Goal: Task Accomplishment & Management: Manage account settings

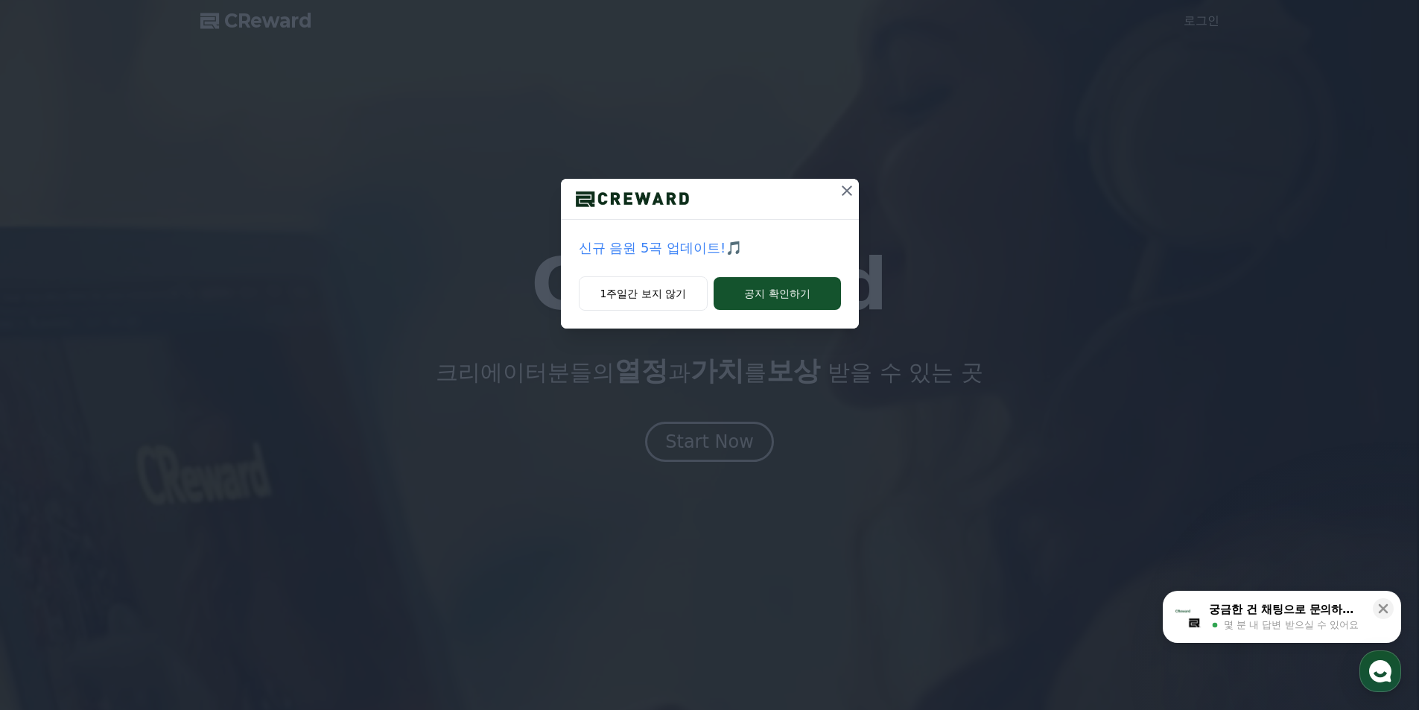
click at [845, 189] on icon at bounding box center [847, 191] width 10 height 10
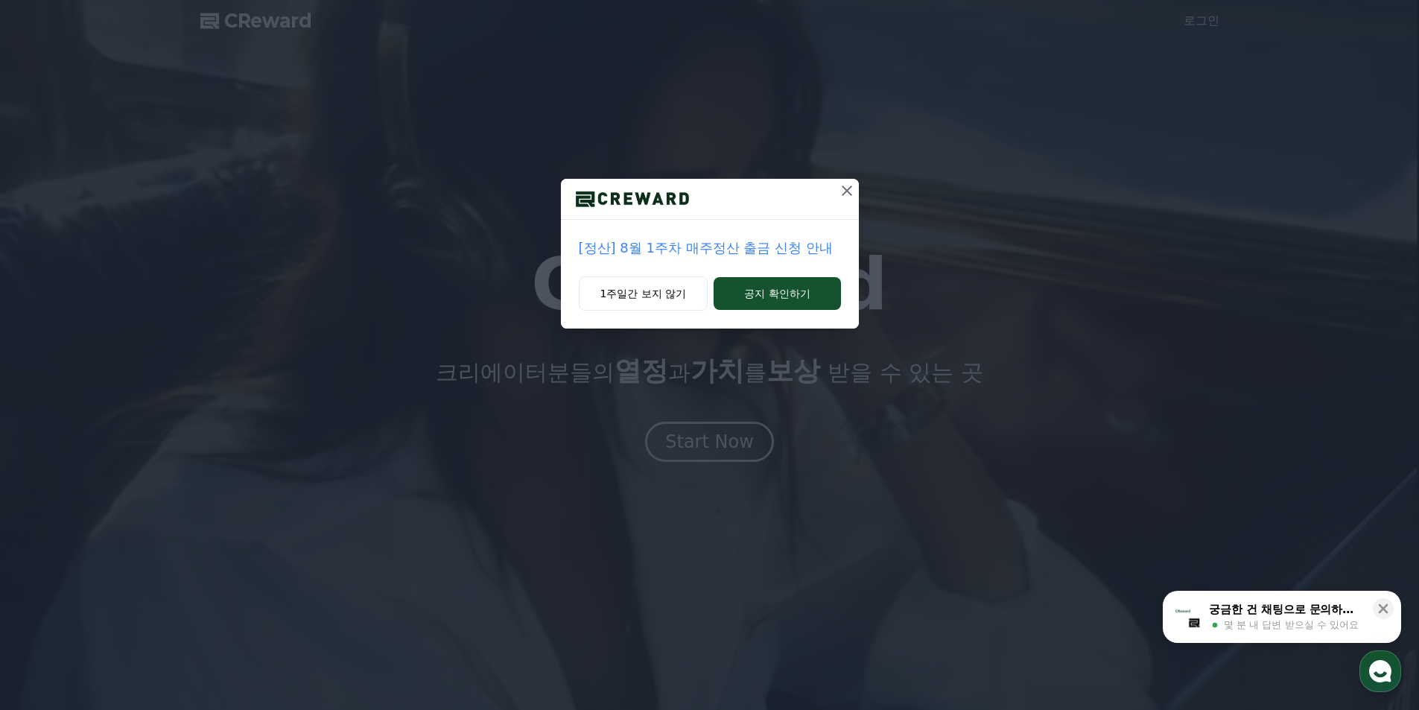
click at [846, 186] on icon at bounding box center [847, 191] width 18 height 18
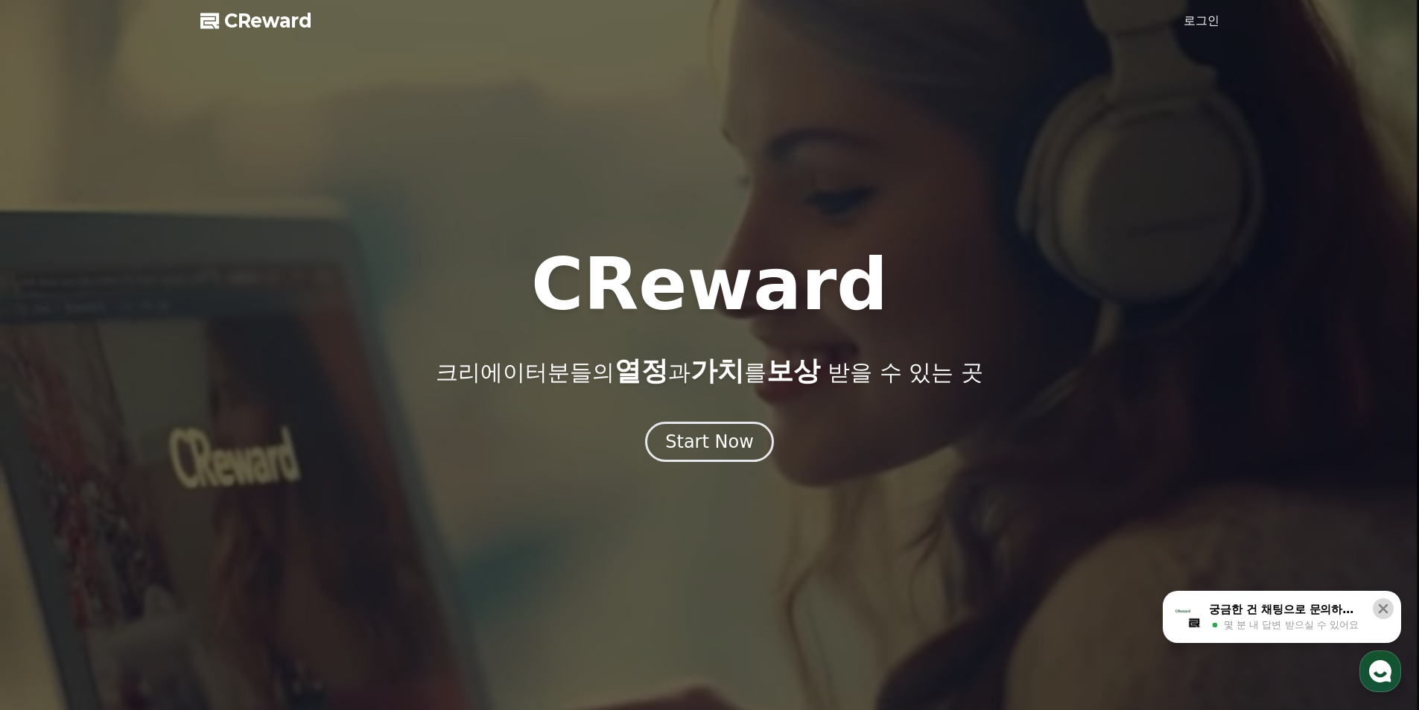
click at [1382, 609] on icon at bounding box center [1383, 608] width 15 height 15
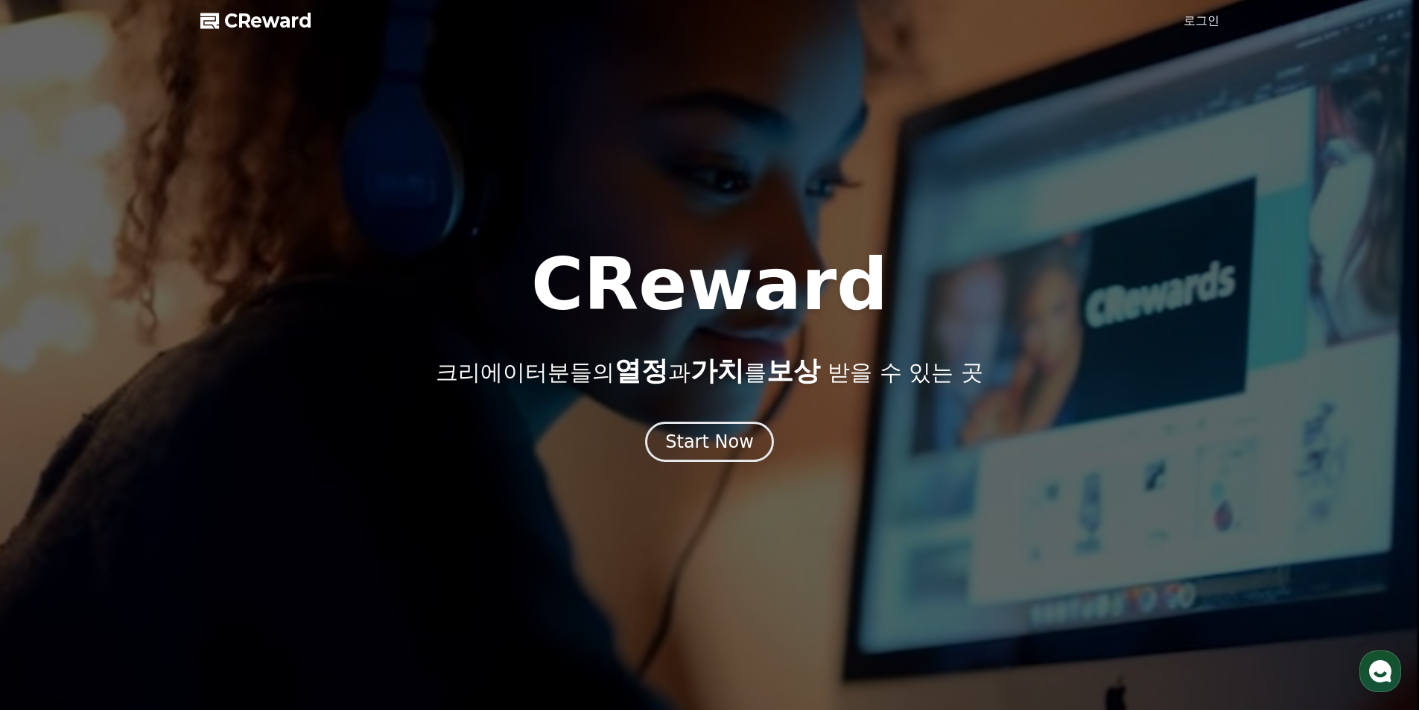
click at [1190, 22] on link "로그인" at bounding box center [1202, 21] width 36 height 18
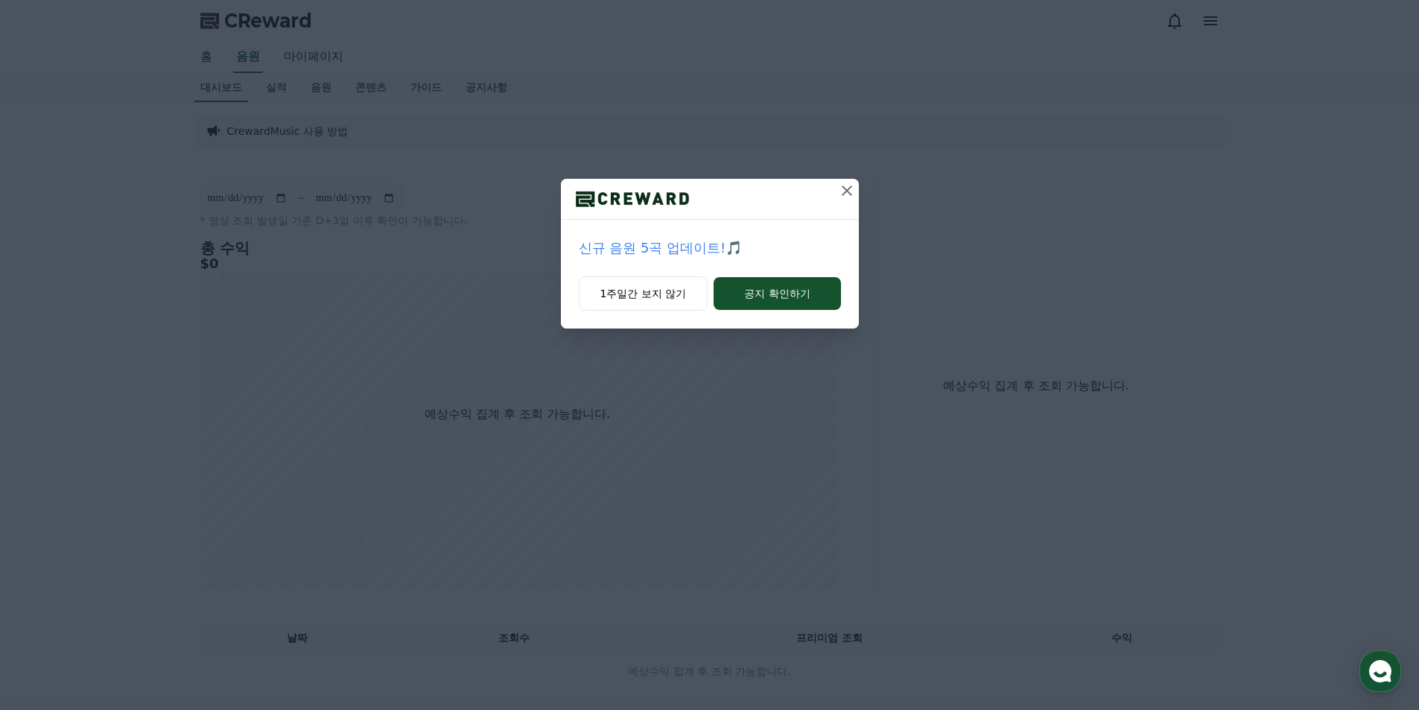
click at [847, 193] on icon at bounding box center [847, 191] width 18 height 18
click at [846, 188] on icon at bounding box center [847, 191] width 18 height 18
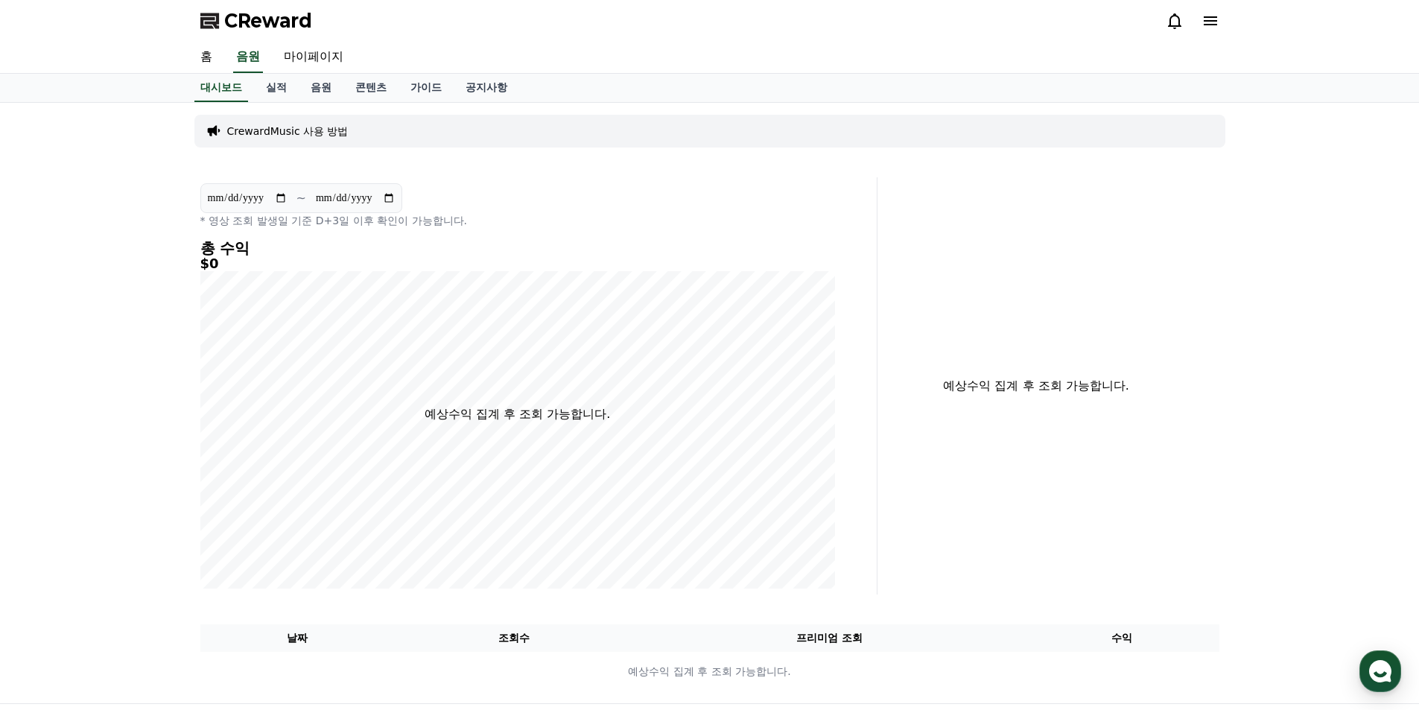
click at [1205, 20] on icon at bounding box center [1210, 20] width 13 height 9
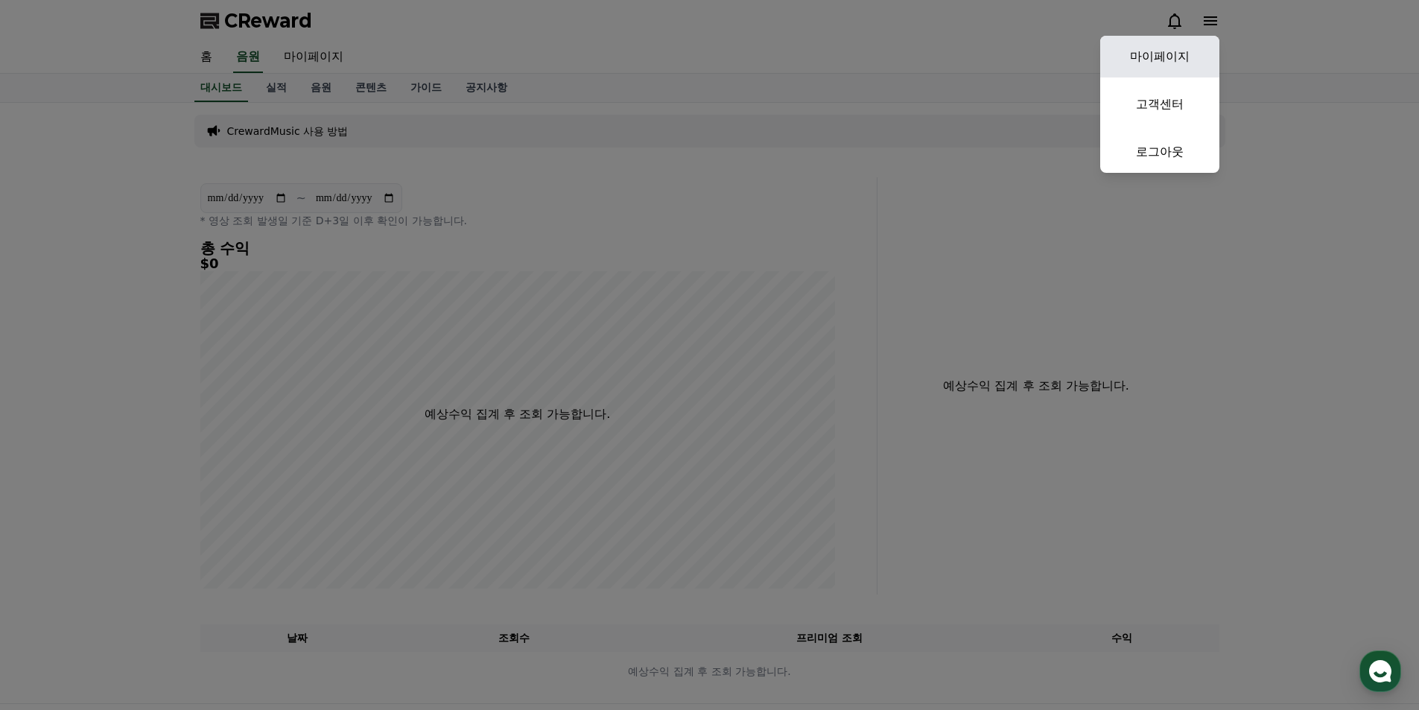
click at [1150, 56] on link "마이페이지" at bounding box center [1159, 57] width 119 height 42
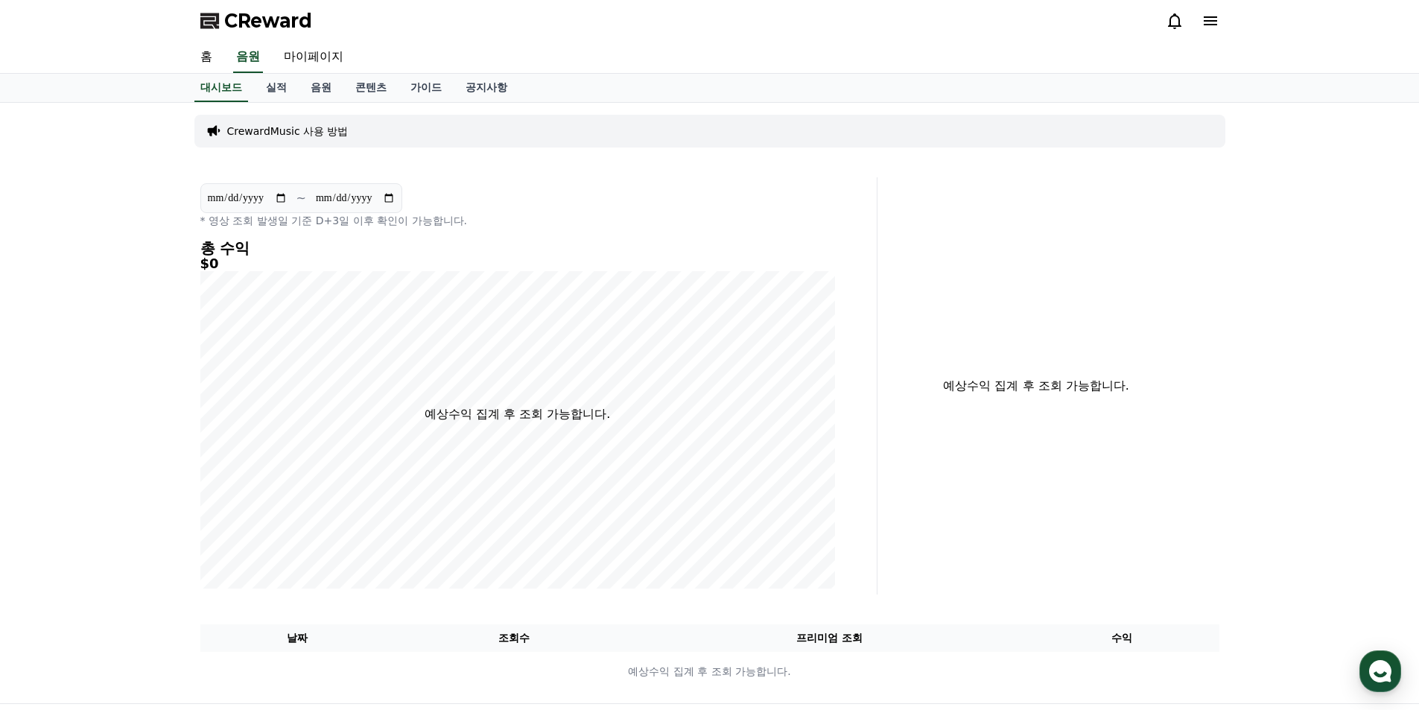
select select "**********"
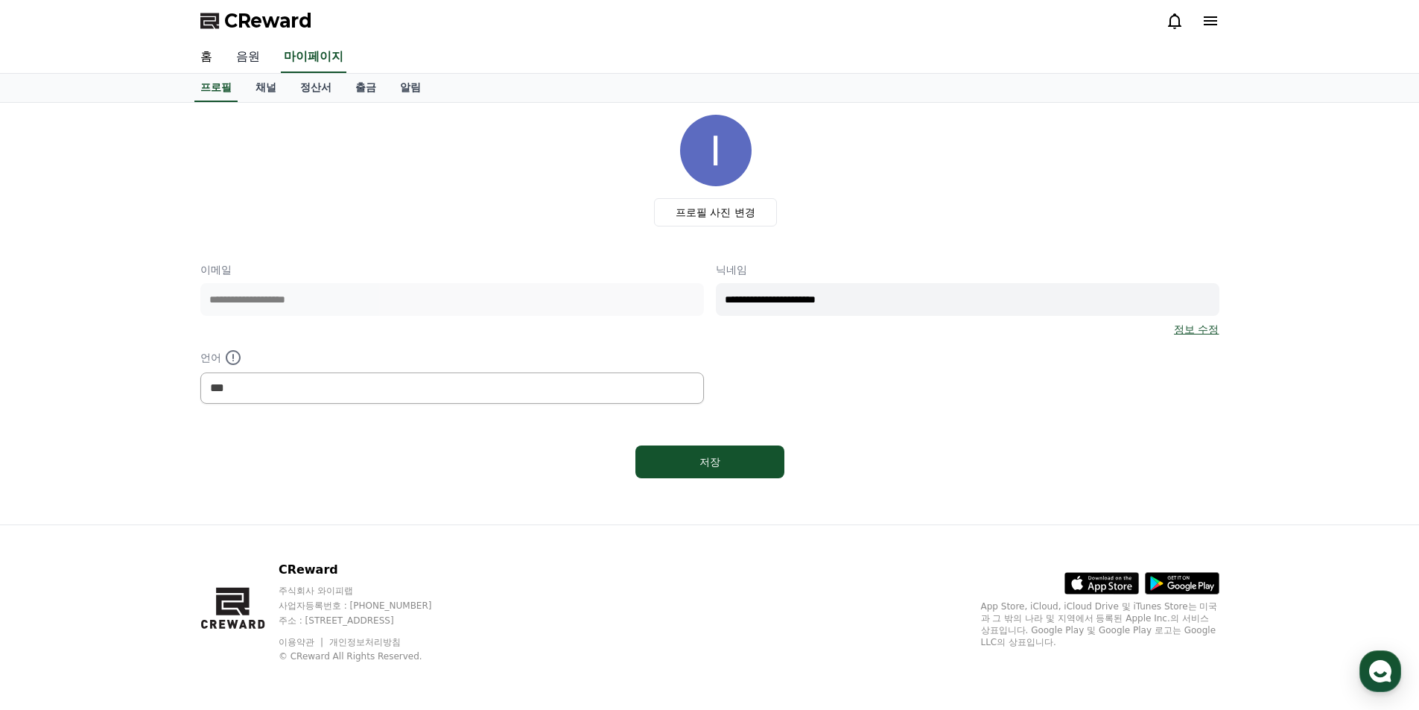
click at [251, 63] on link "음원" at bounding box center [248, 57] width 48 height 31
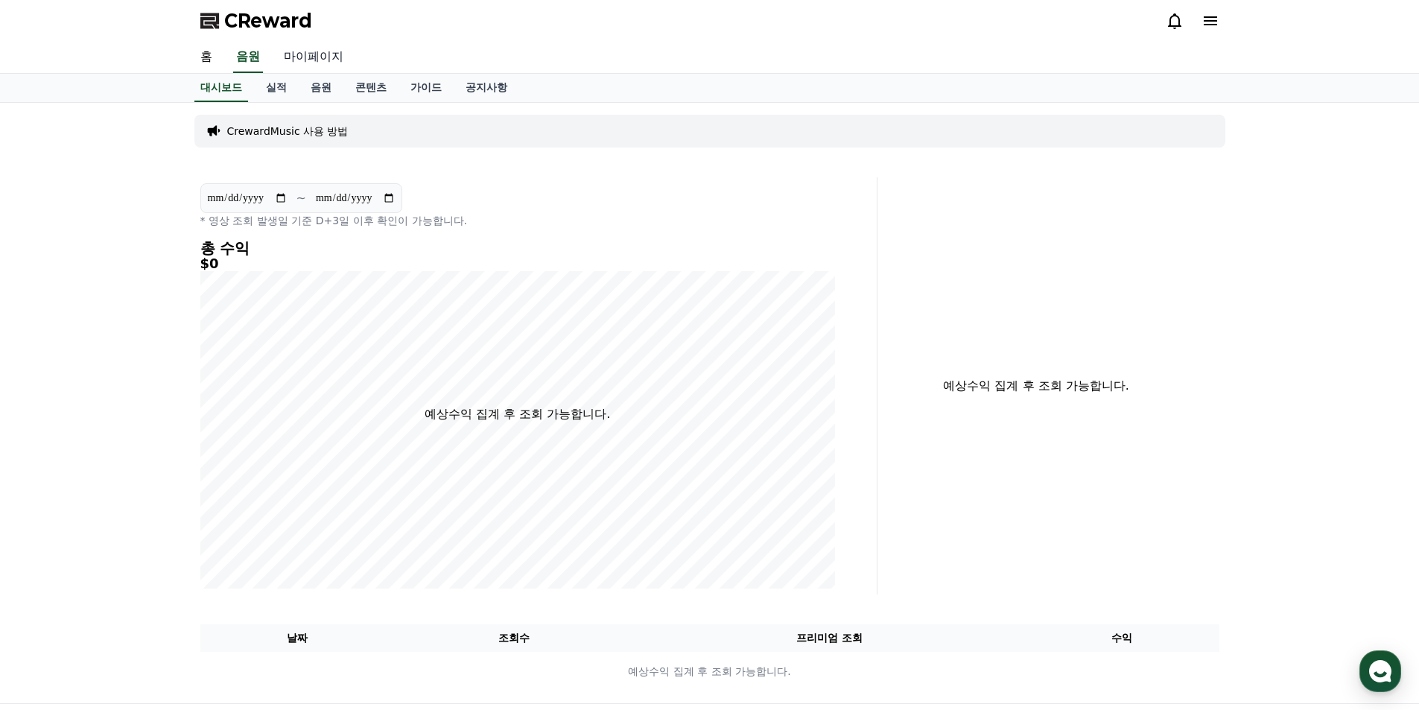
click at [320, 59] on link "마이페이지" at bounding box center [313, 57] width 83 height 31
select select "**********"
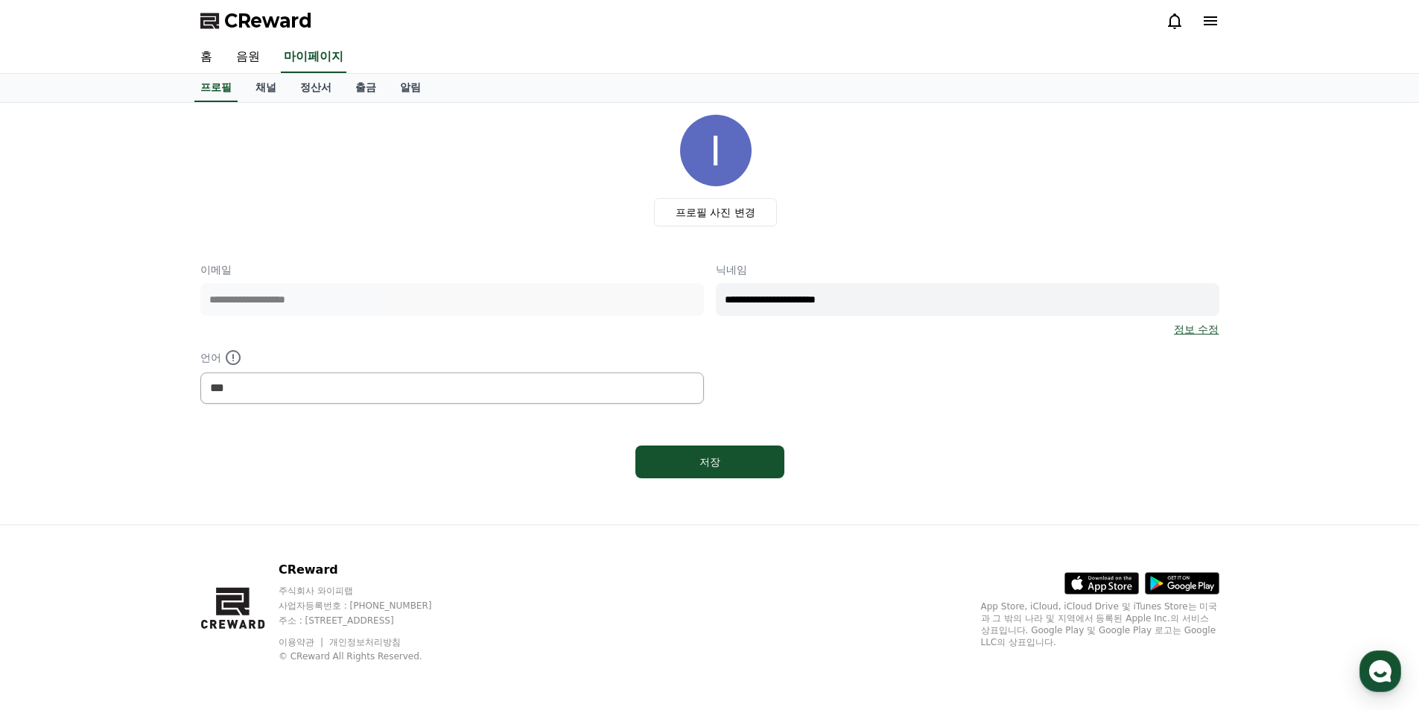
click at [1212, 25] on icon at bounding box center [1210, 20] width 13 height 9
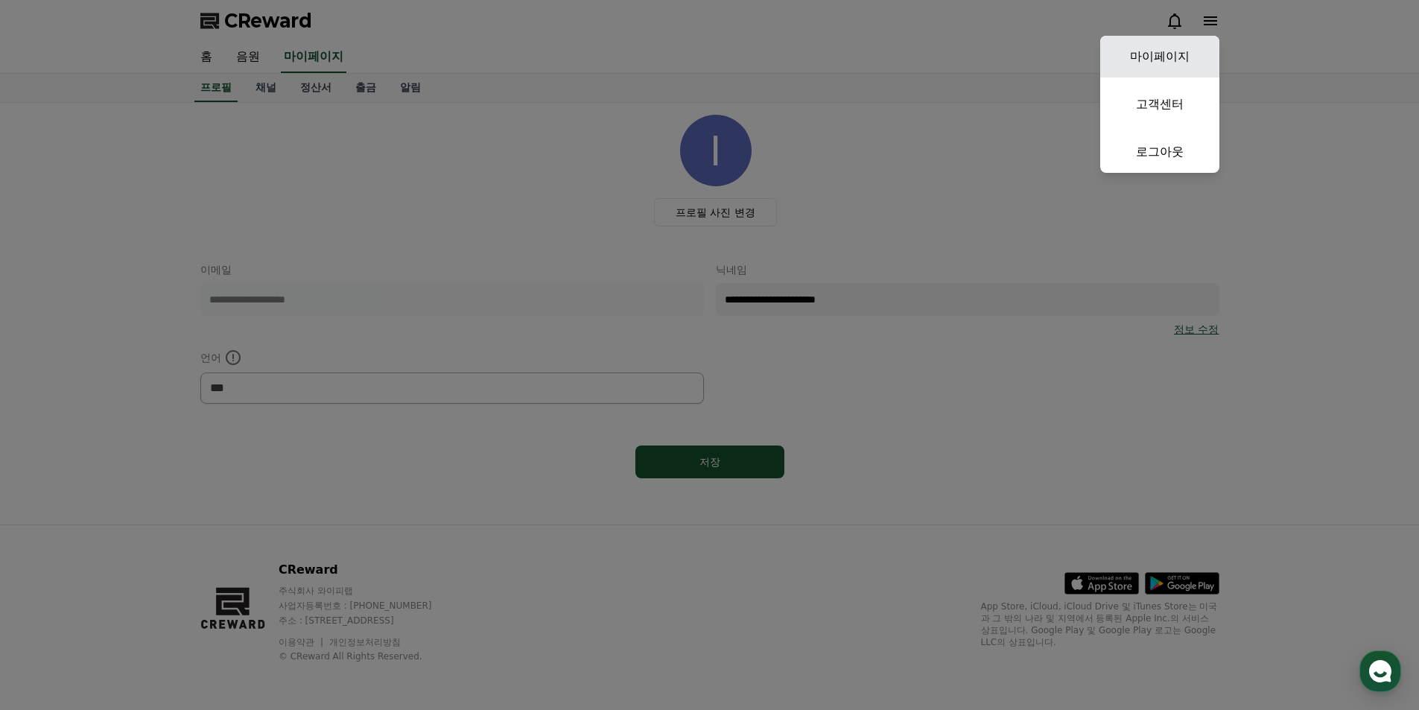
click at [1149, 55] on link "마이페이지" at bounding box center [1159, 57] width 119 height 42
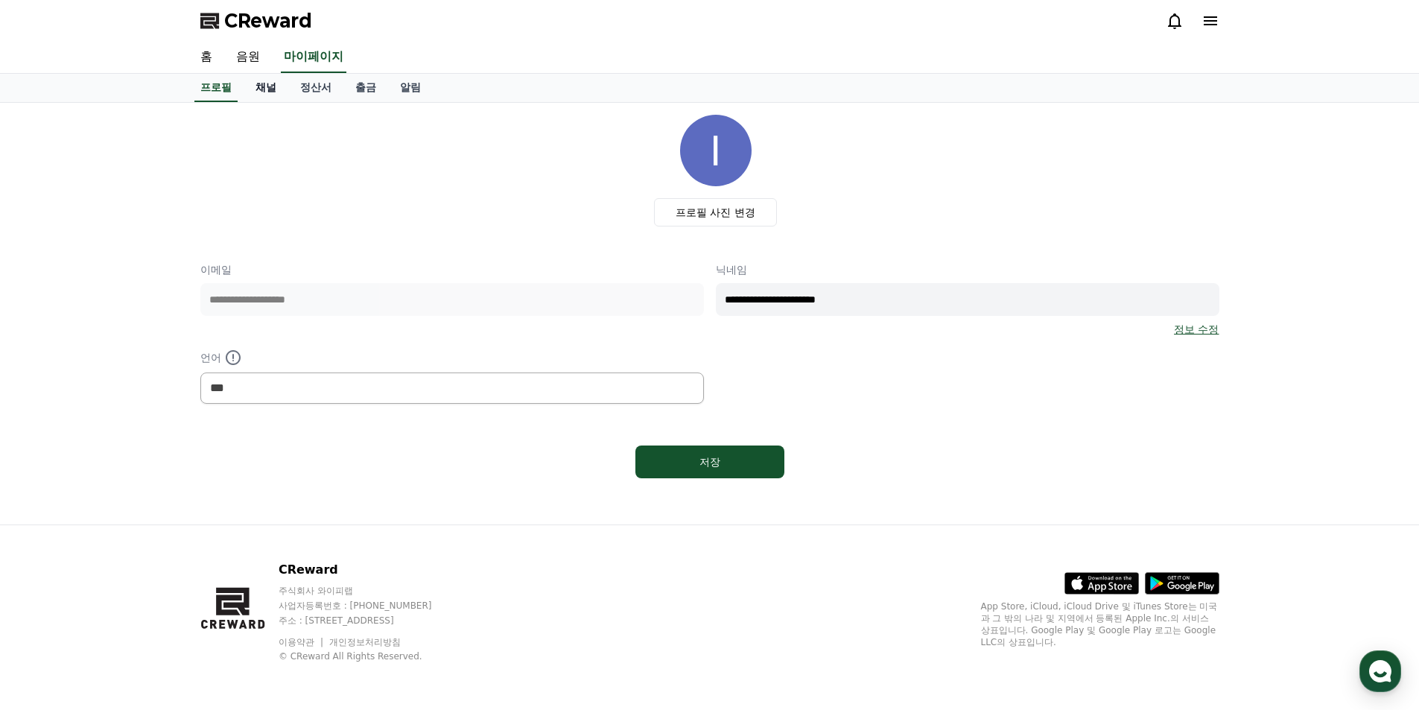
click at [269, 89] on link "채널" at bounding box center [266, 88] width 45 height 28
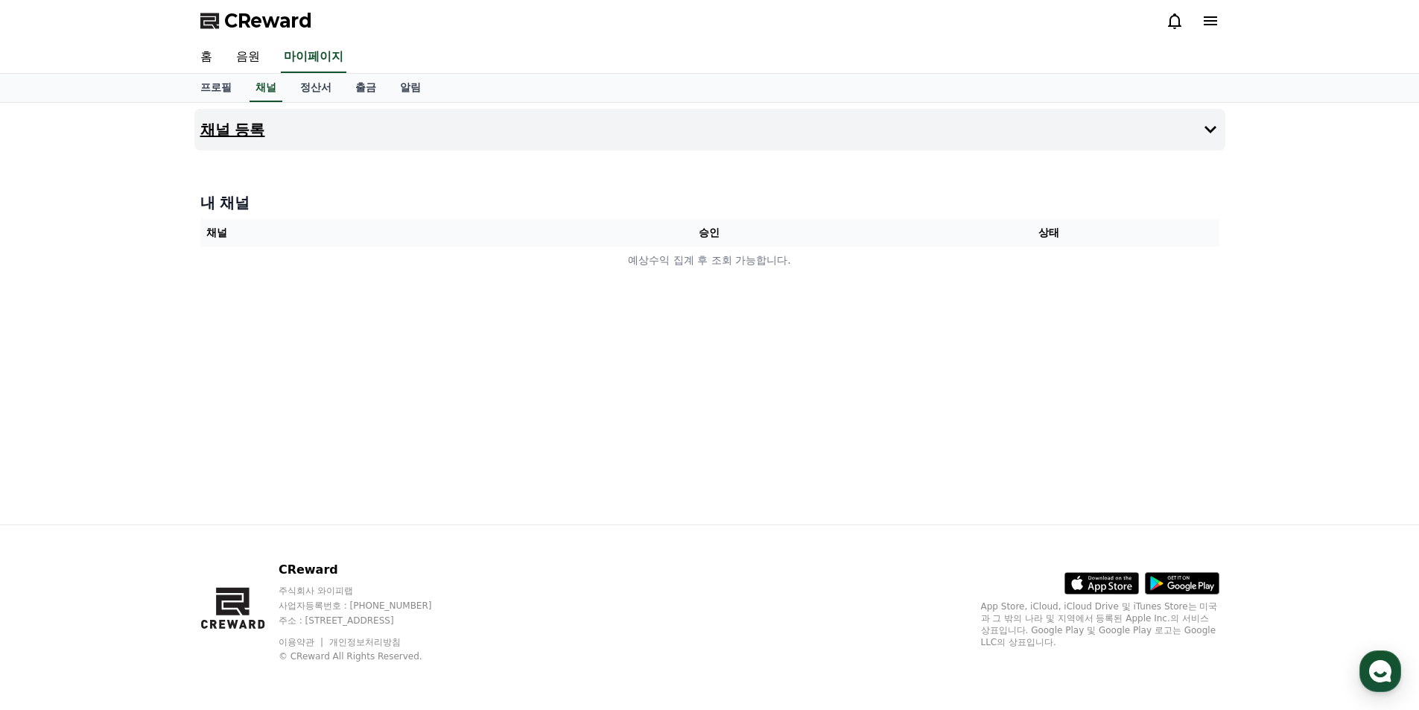
click at [1211, 127] on icon at bounding box center [1211, 130] width 18 height 18
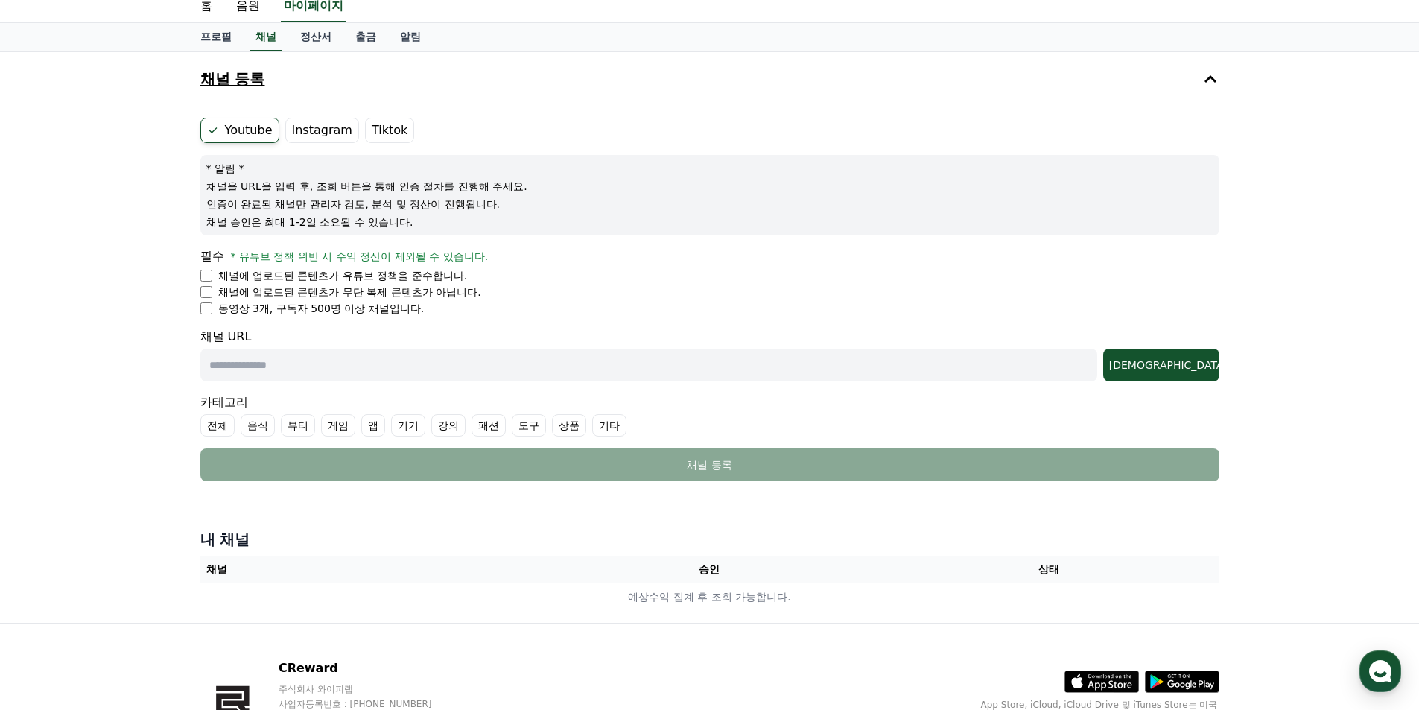
scroll to position [74, 0]
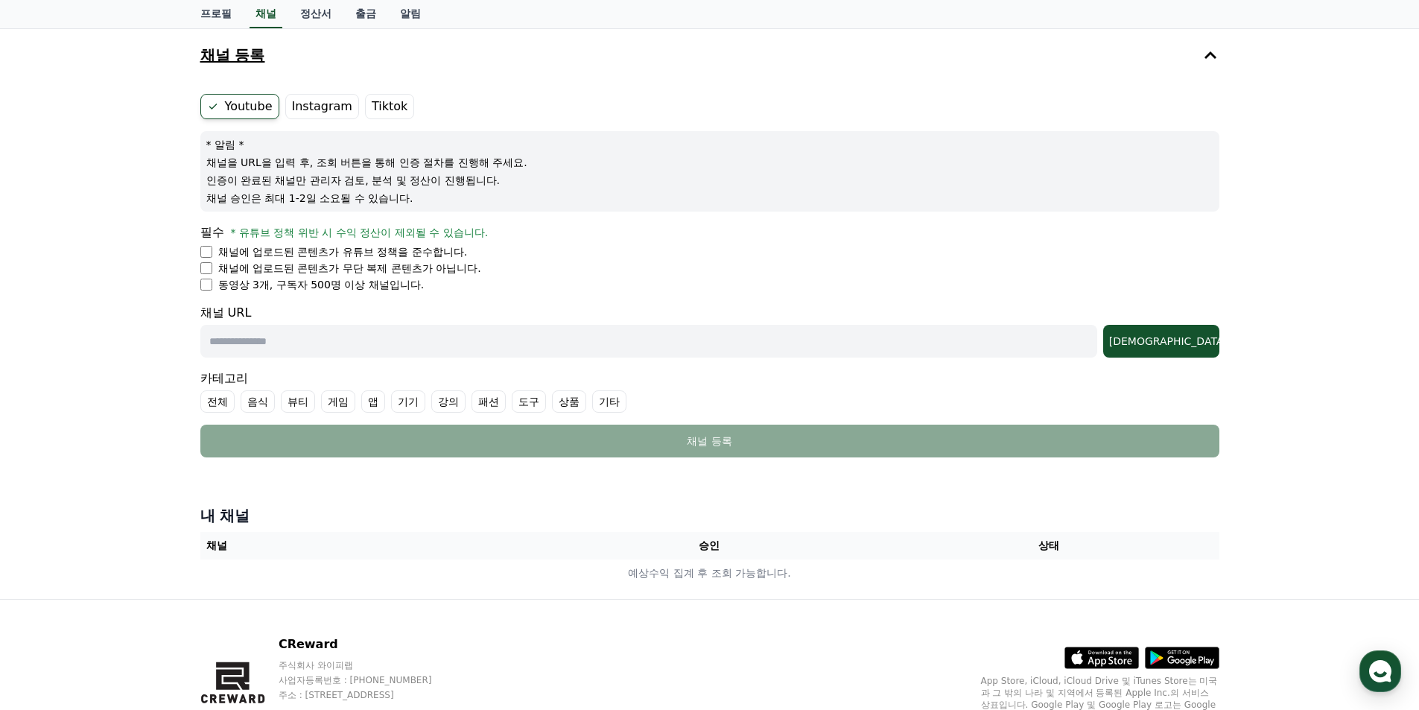
click at [232, 340] on input "text" at bounding box center [648, 341] width 897 height 33
paste input "**********"
type input "**********"
click at [1192, 337] on div "조회" at bounding box center [1161, 341] width 104 height 15
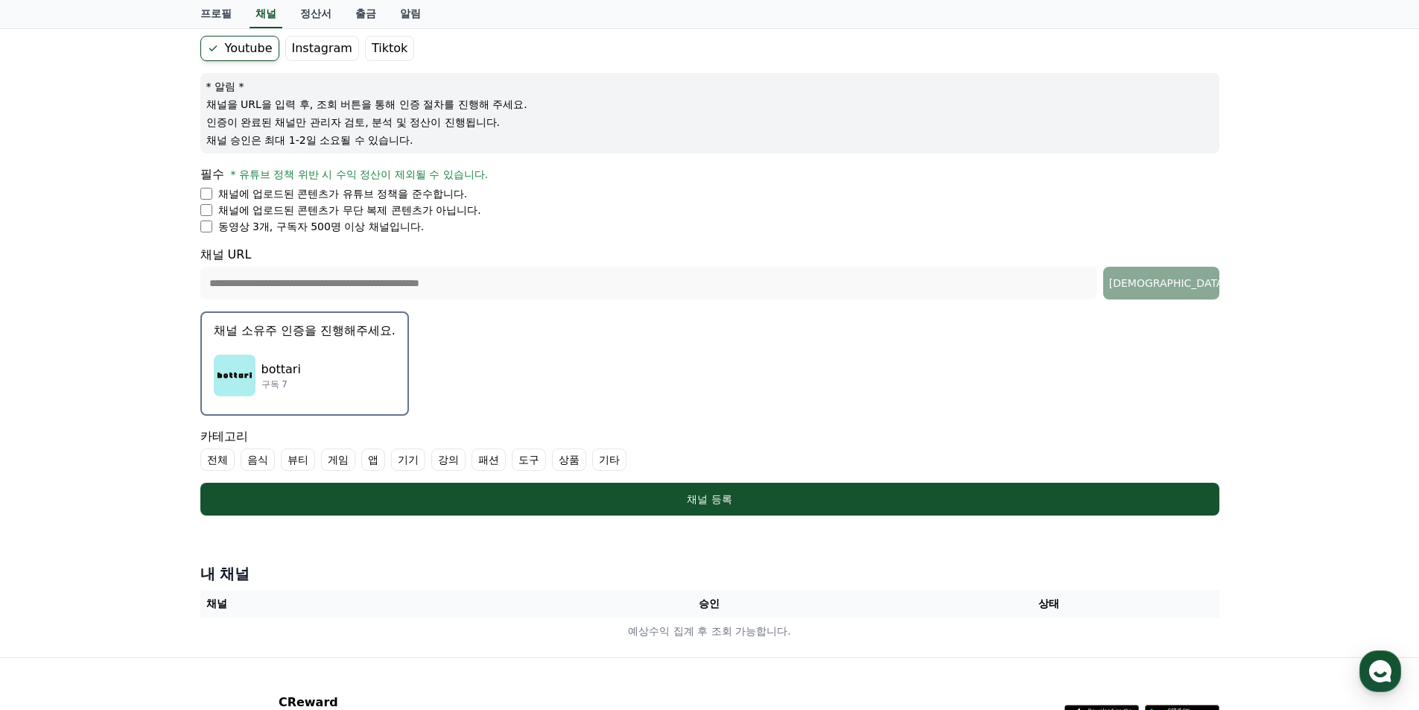
scroll to position [223, 0]
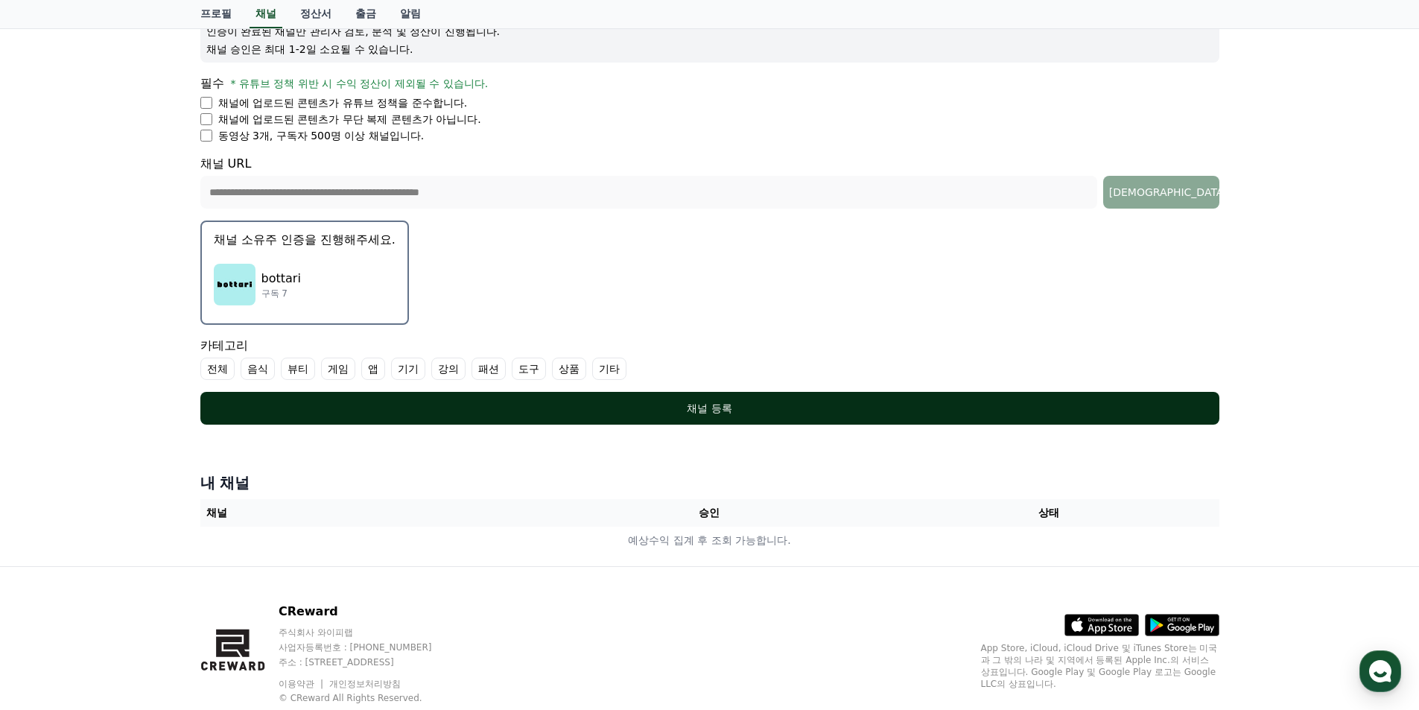
click at [714, 410] on div "채널 등록" at bounding box center [710, 408] width 960 height 15
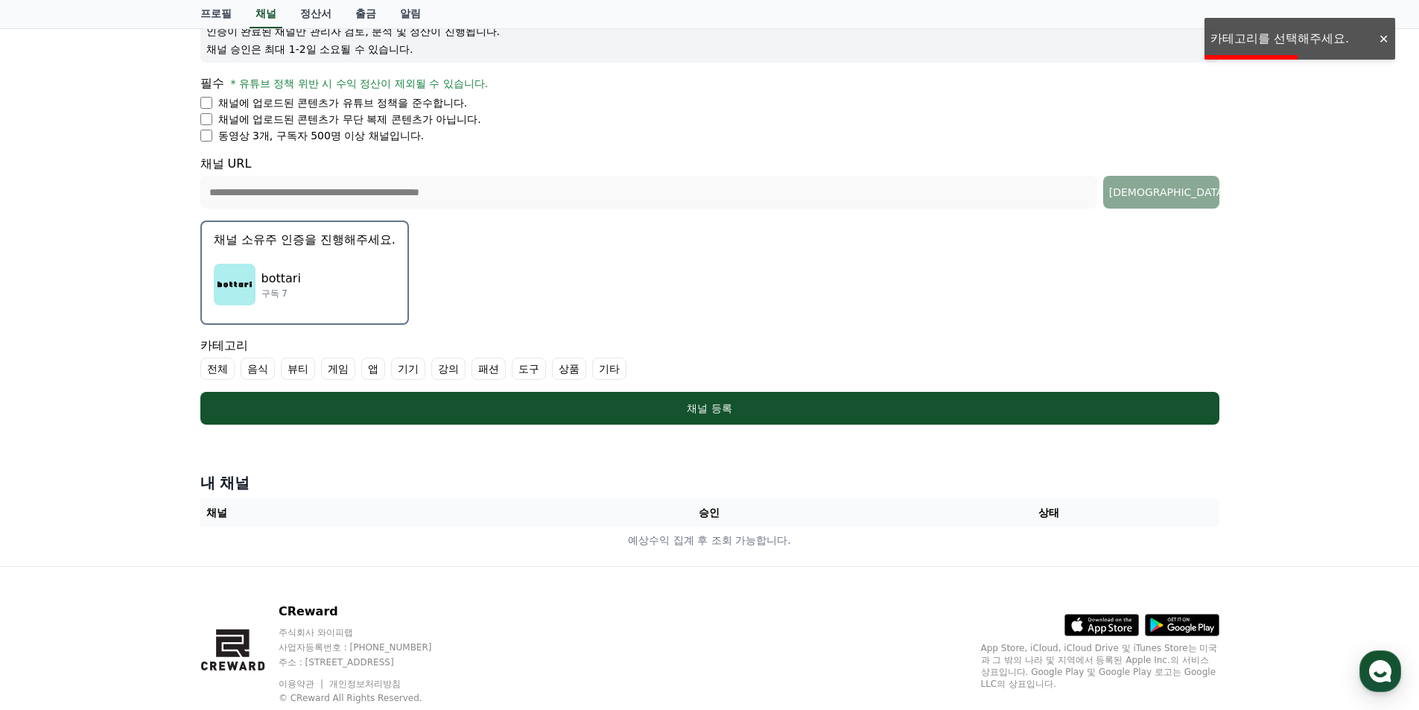
drag, startPoint x: 577, startPoint y: 372, endPoint x: 575, endPoint y: 358, distance: 14.2
click at [575, 358] on label "상품" at bounding box center [569, 369] width 34 height 22
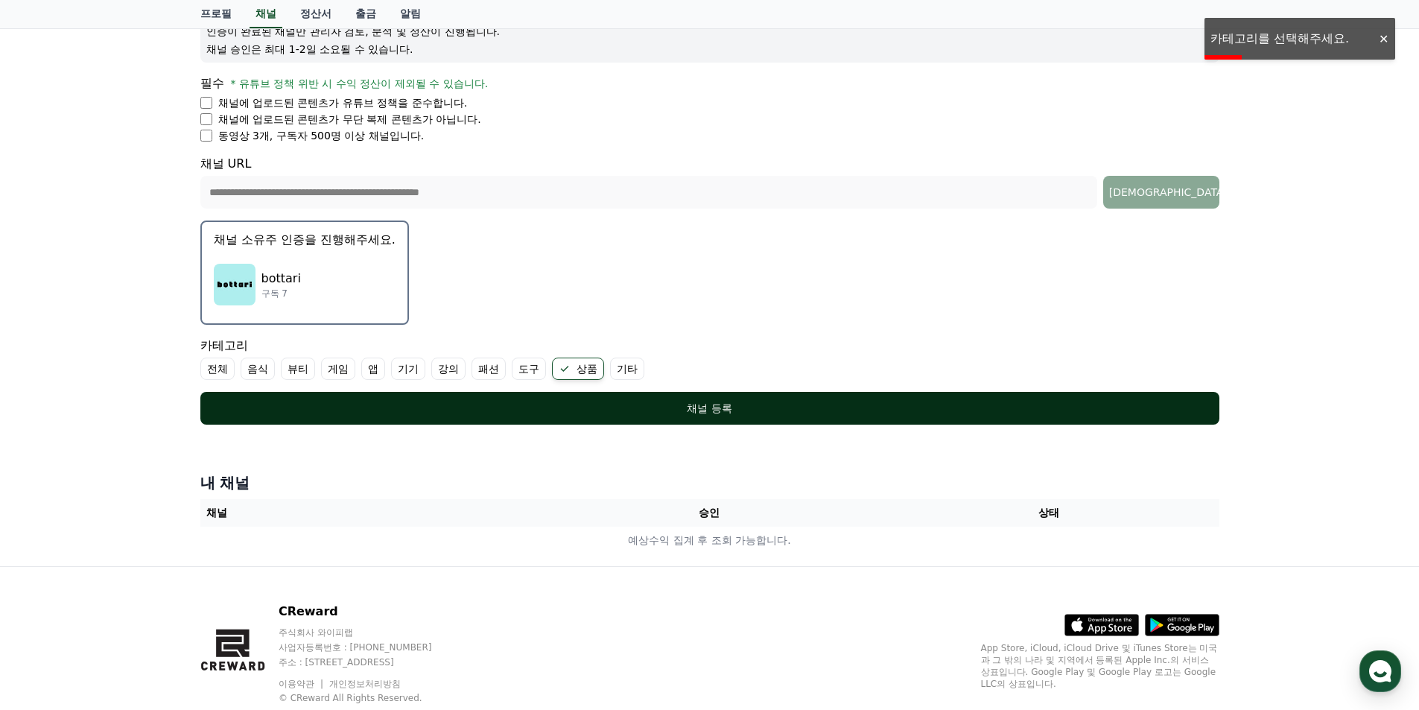
click at [719, 414] on div "채널 등록" at bounding box center [710, 408] width 960 height 15
click at [712, 410] on div "채널 등록" at bounding box center [710, 408] width 960 height 15
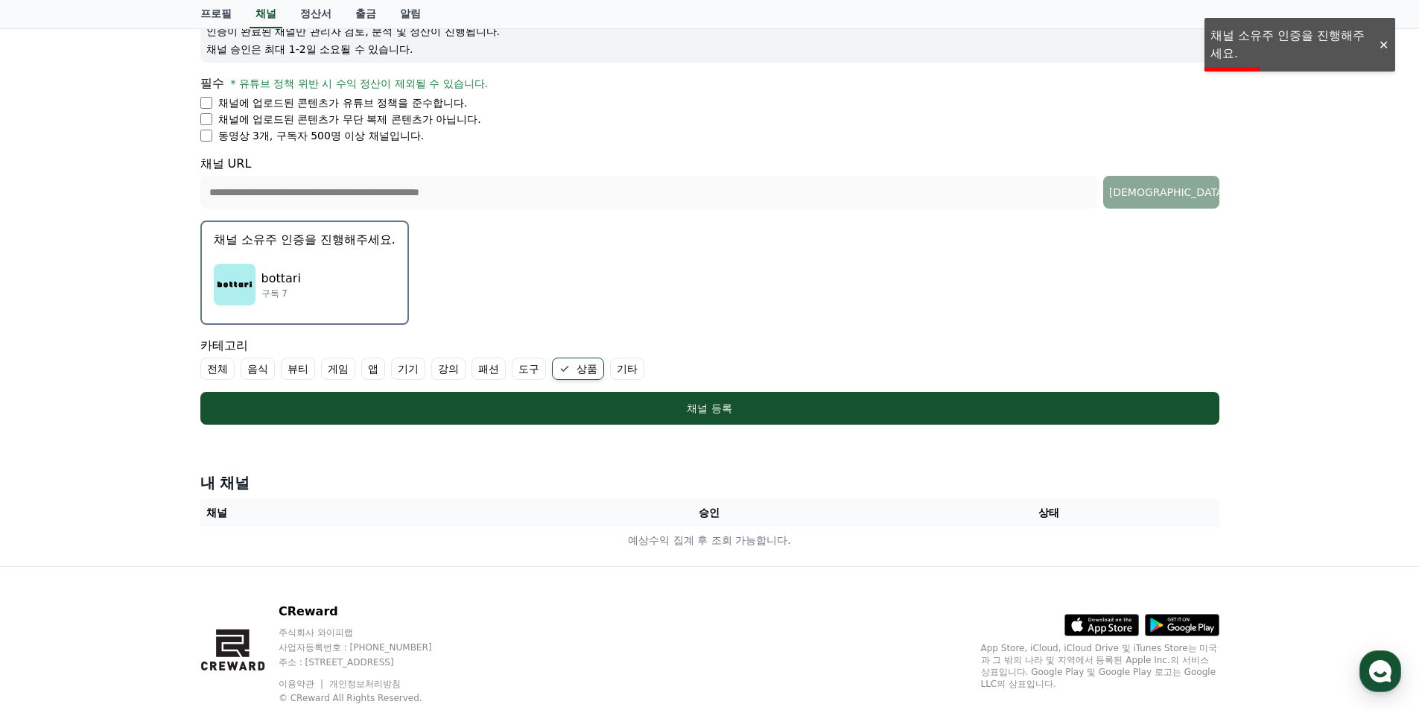
click at [323, 269] on div "bottari 구독 7" at bounding box center [305, 285] width 182 height 60
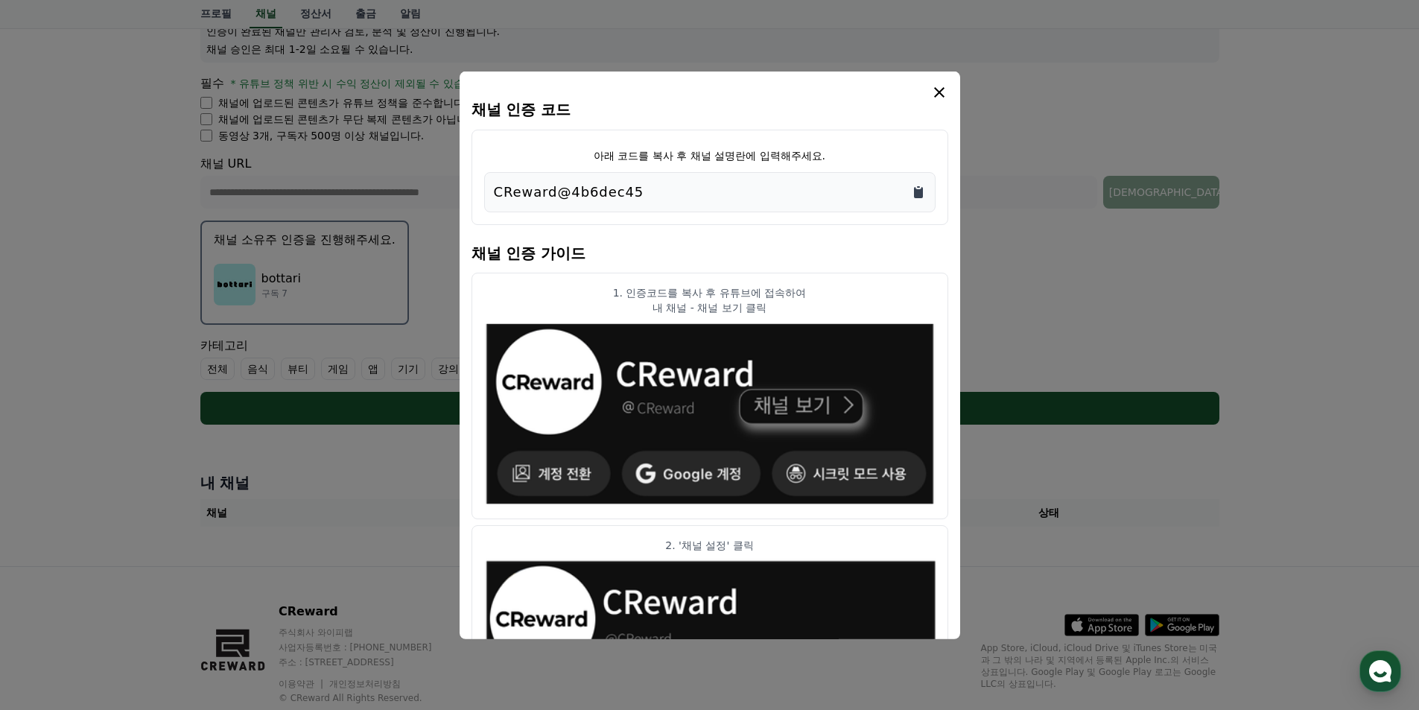
click at [920, 190] on icon "Copy to clipboard" at bounding box center [918, 191] width 9 height 11
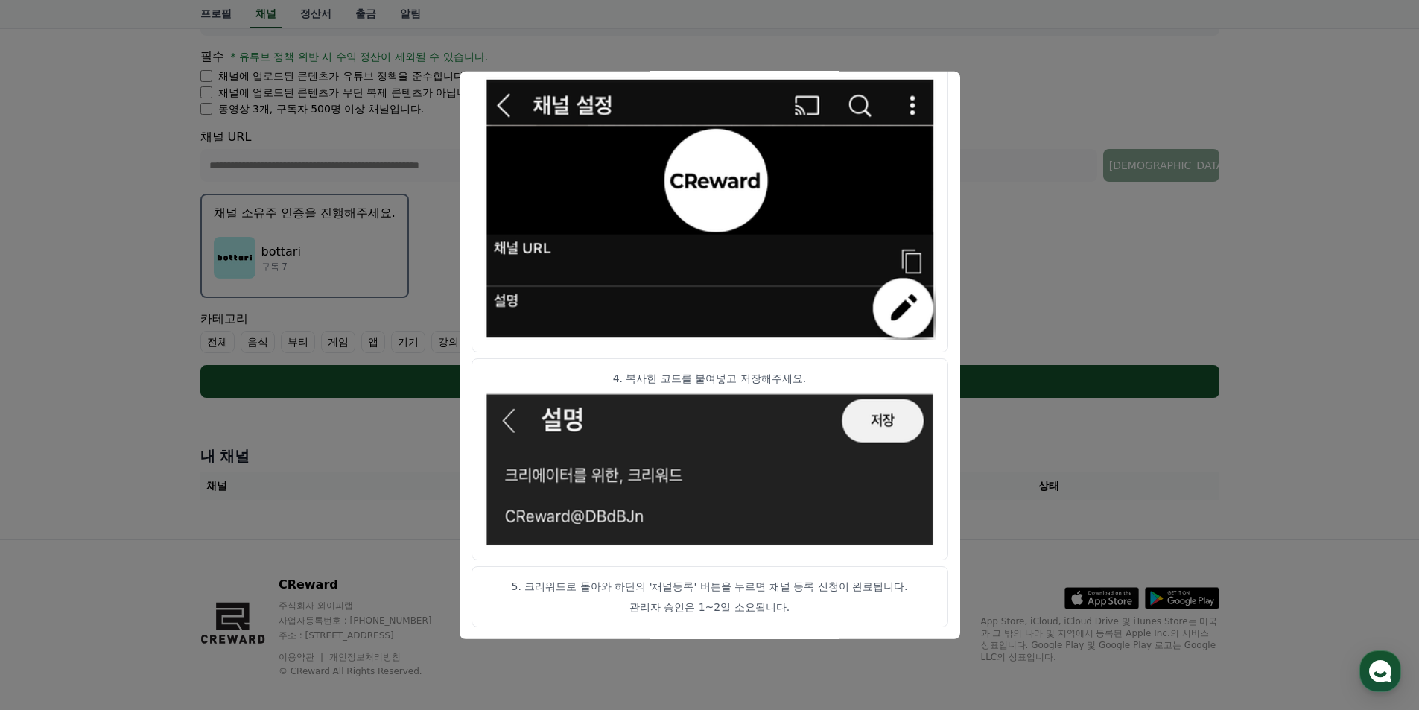
scroll to position [265, 0]
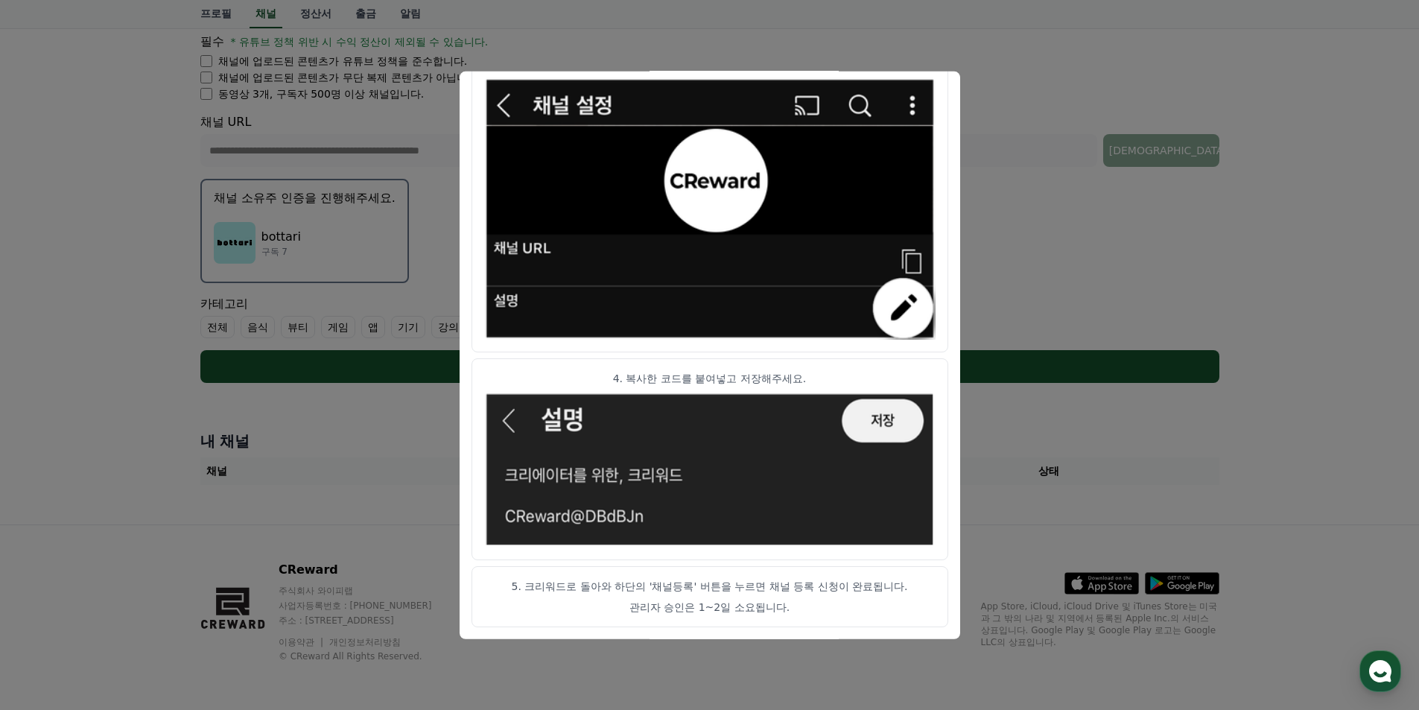
click at [1010, 181] on button "close modal" at bounding box center [709, 355] width 1419 height 710
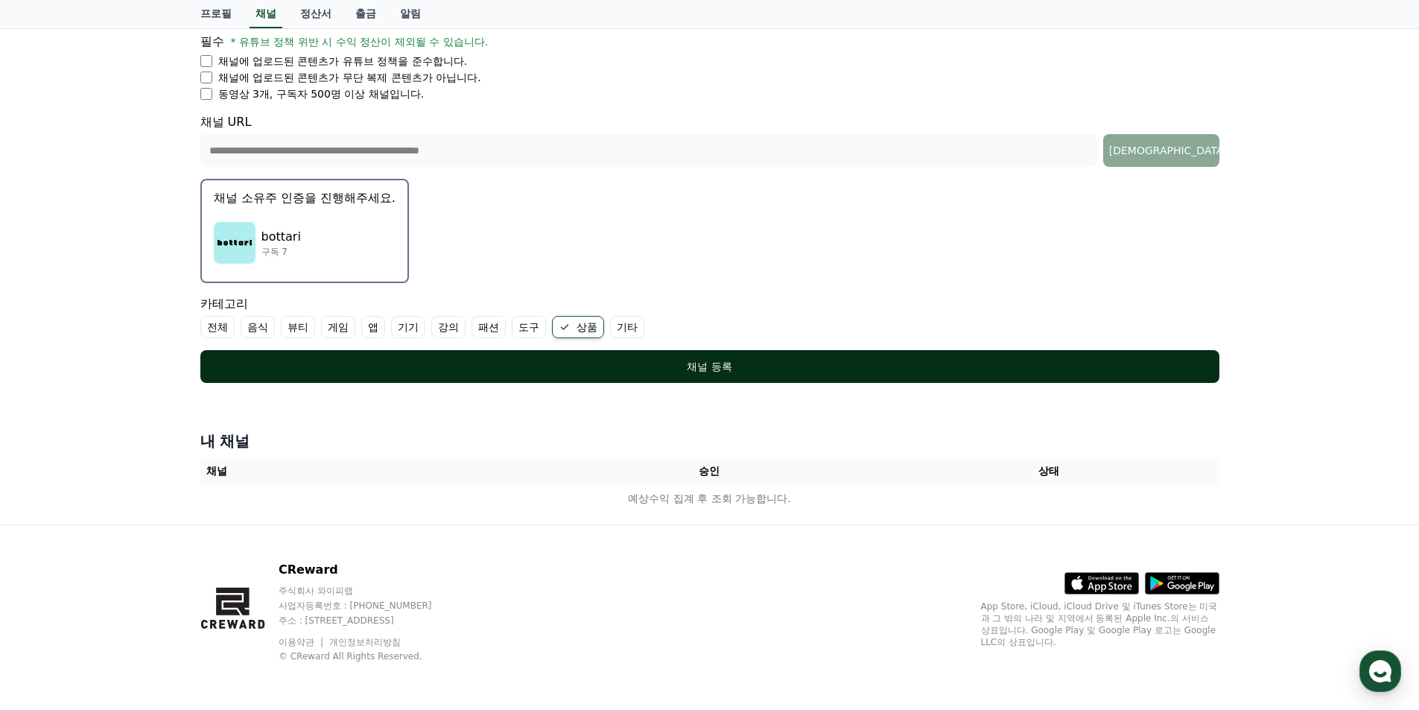
click at [714, 369] on div "채널 등록" at bounding box center [710, 366] width 960 height 15
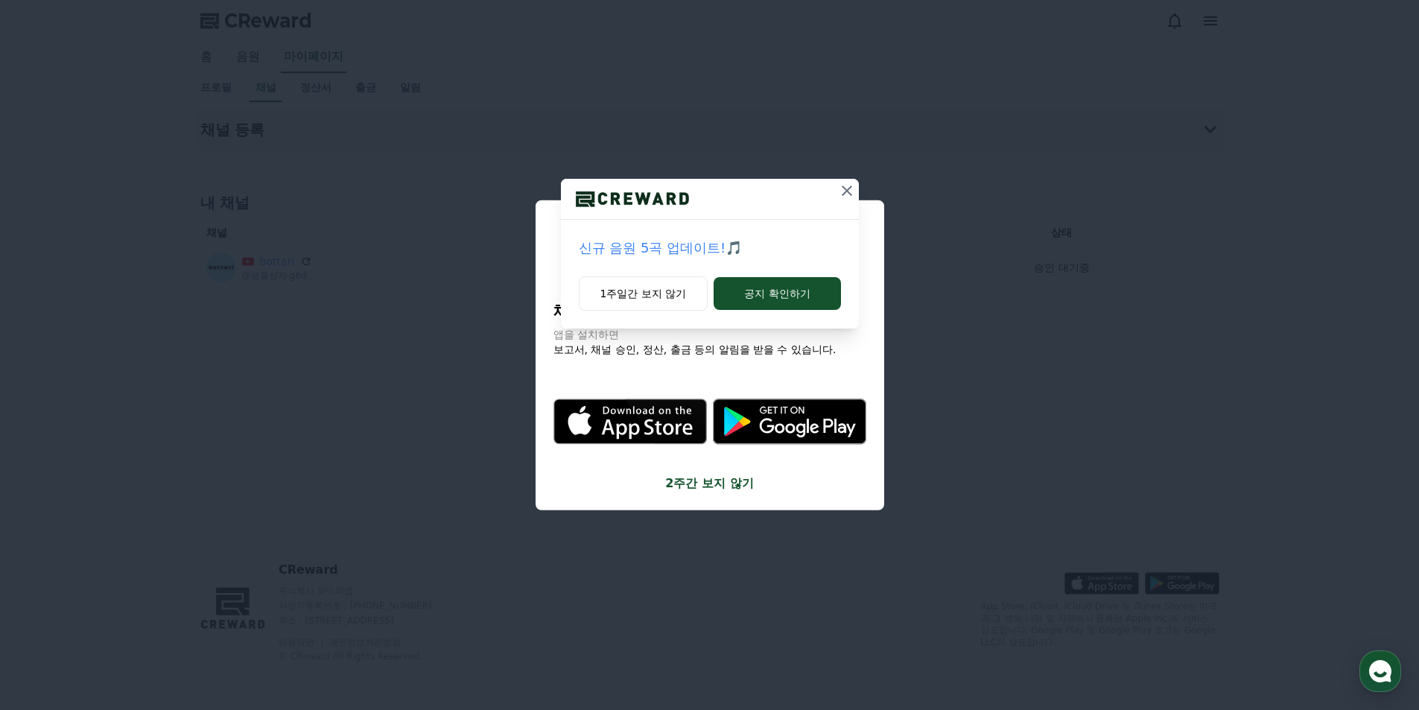
click at [846, 189] on icon at bounding box center [847, 191] width 10 height 10
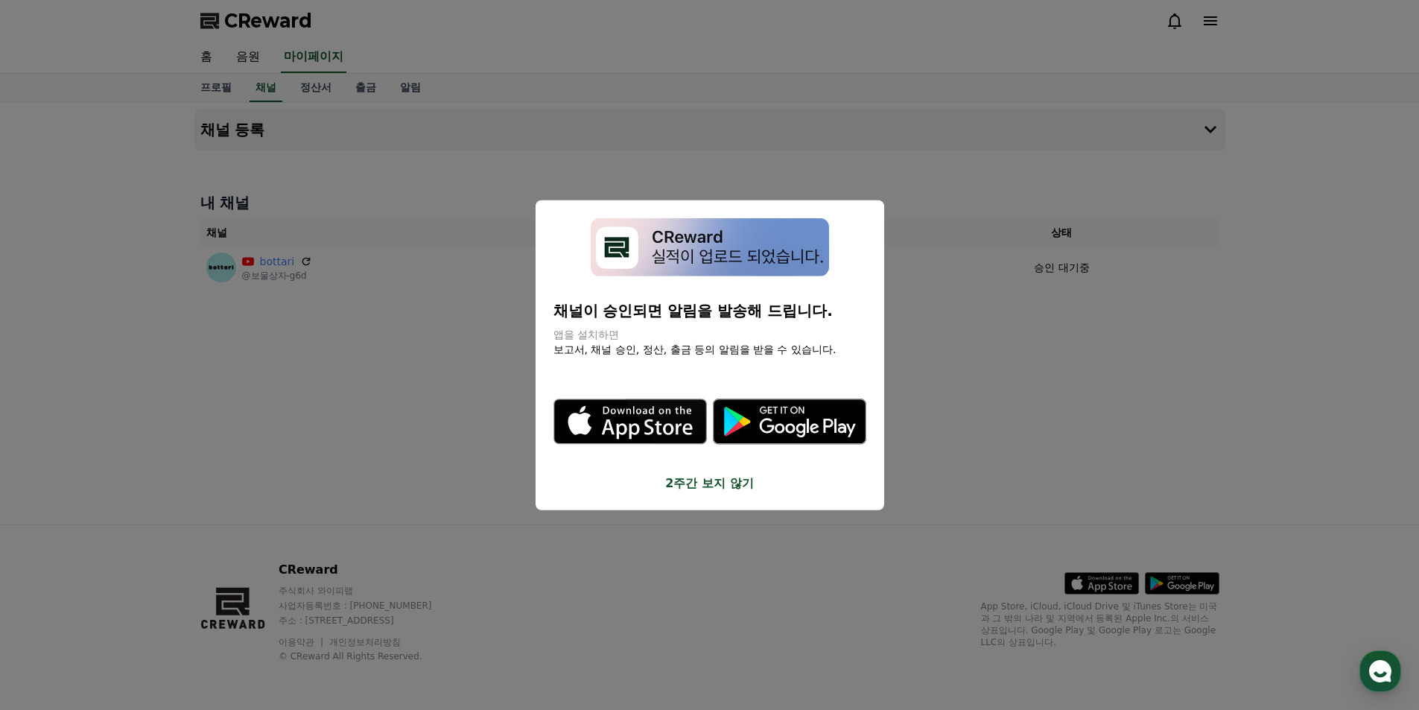
click at [725, 484] on button "2주간 보지 않기" at bounding box center [710, 484] width 313 height 18
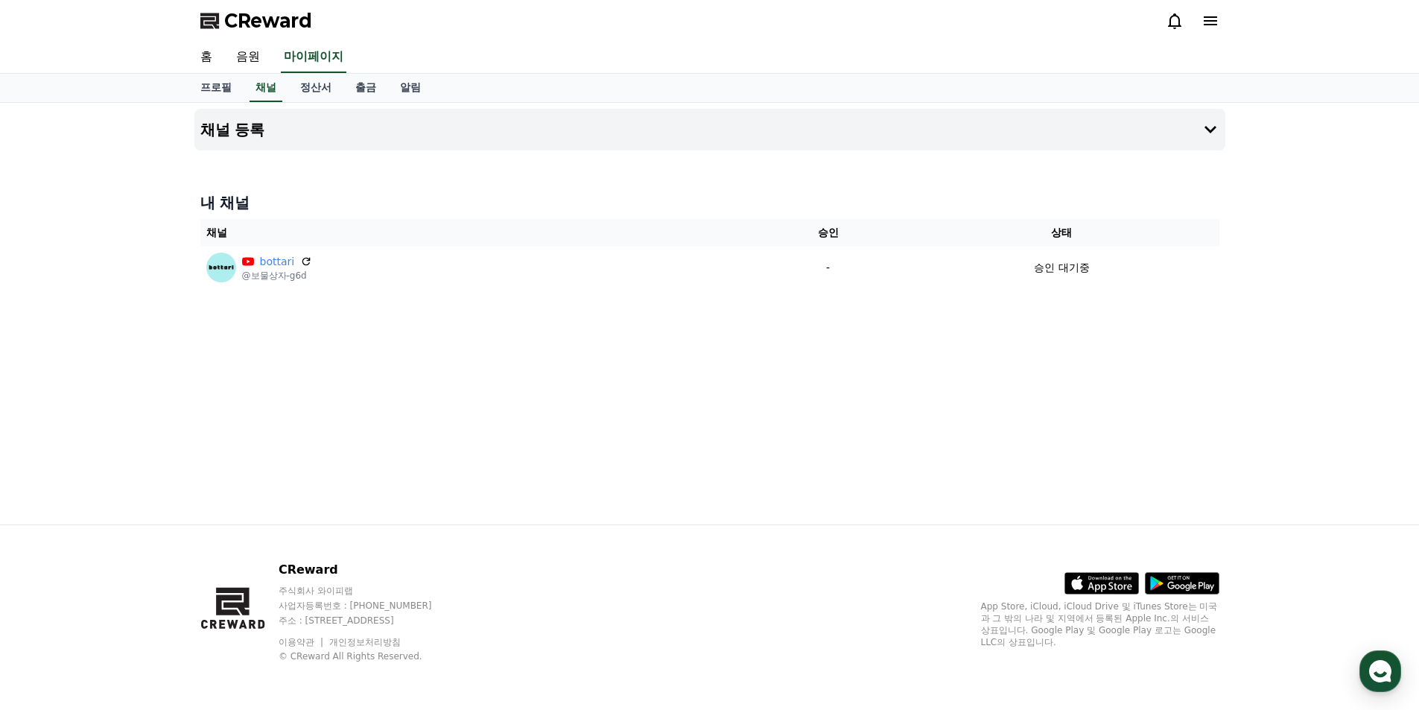
click at [259, 22] on span "CReward" at bounding box center [268, 21] width 88 height 24
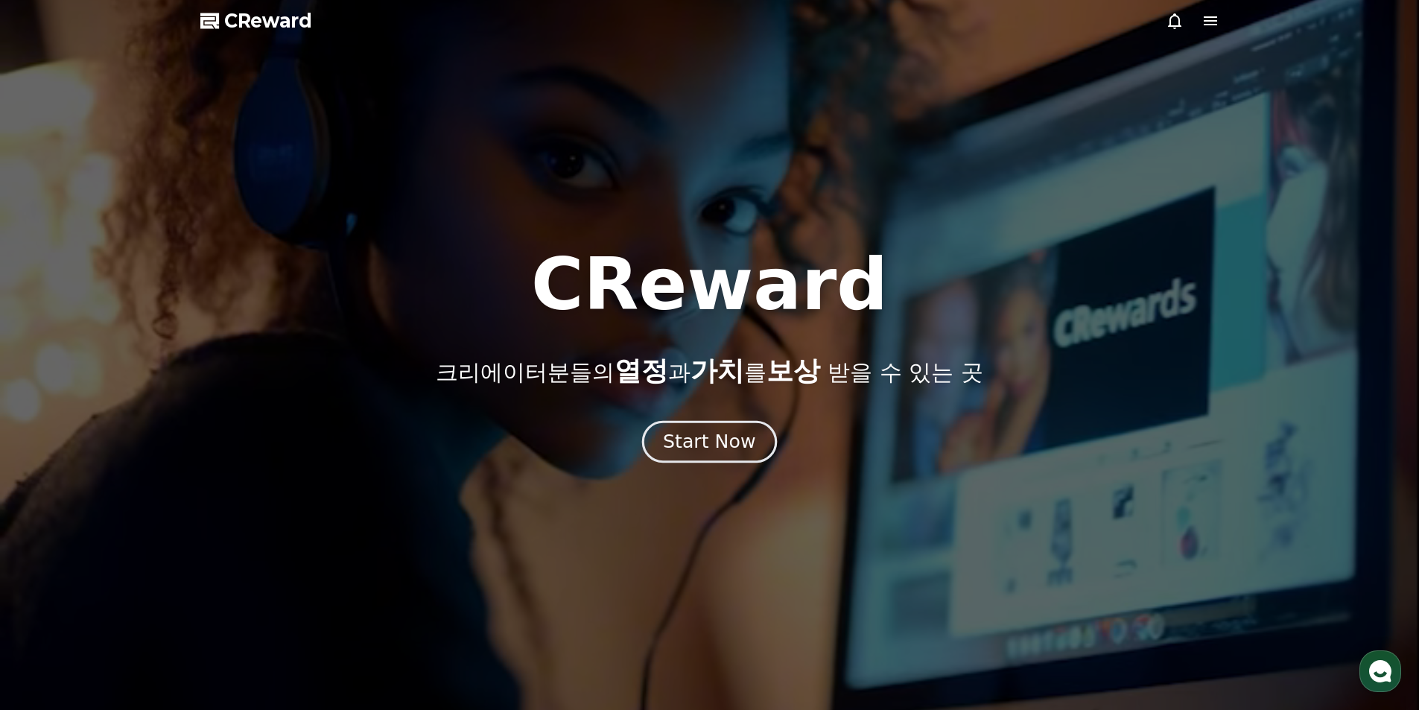
click at [723, 440] on div "Start Now" at bounding box center [709, 441] width 92 height 25
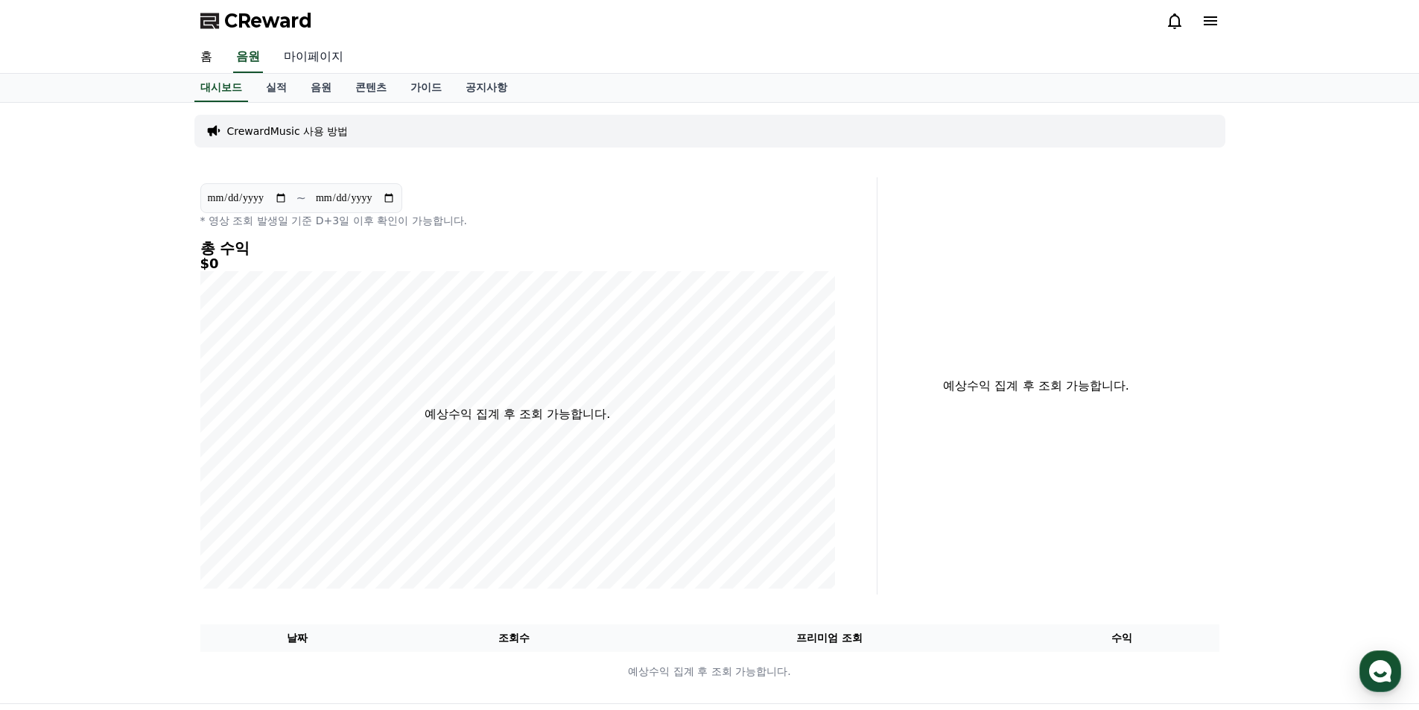
click at [308, 55] on link "마이페이지" at bounding box center [313, 57] width 83 height 31
select select "**********"
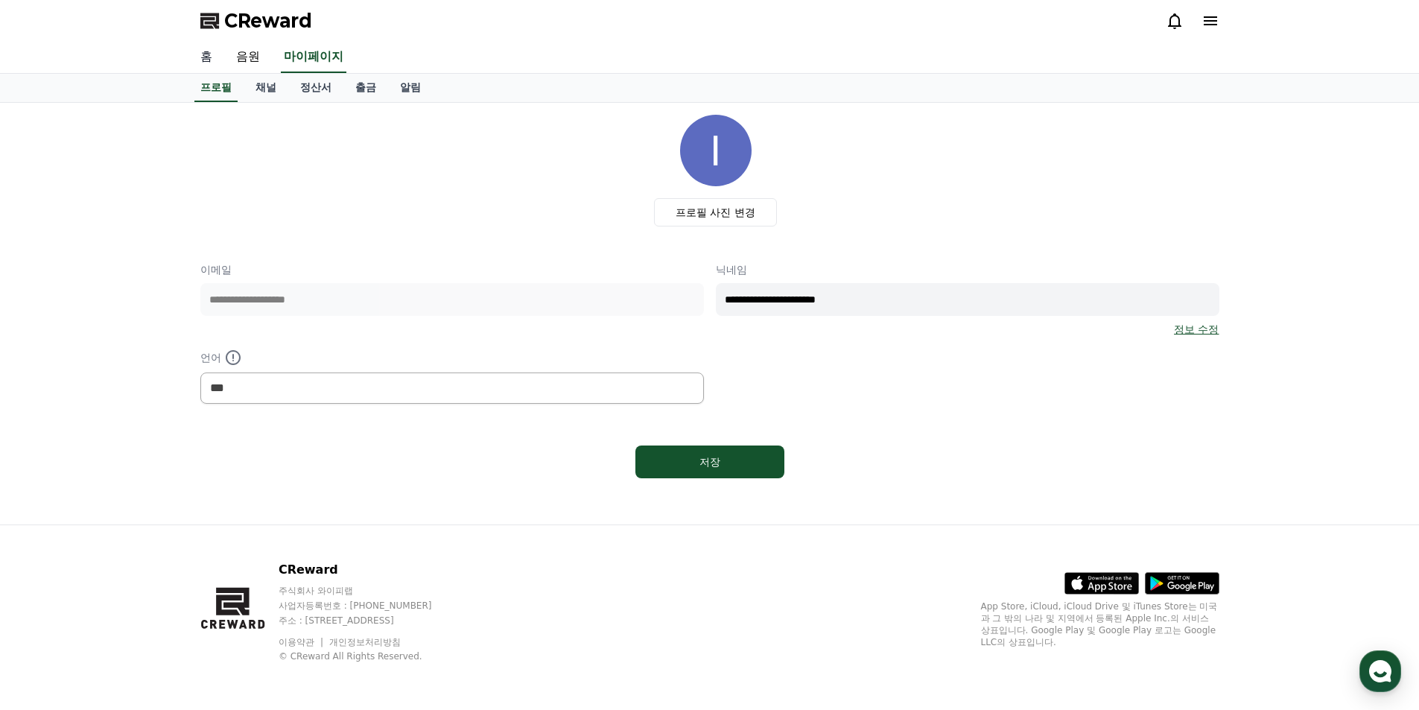
click at [212, 57] on link "홈" at bounding box center [206, 57] width 36 height 31
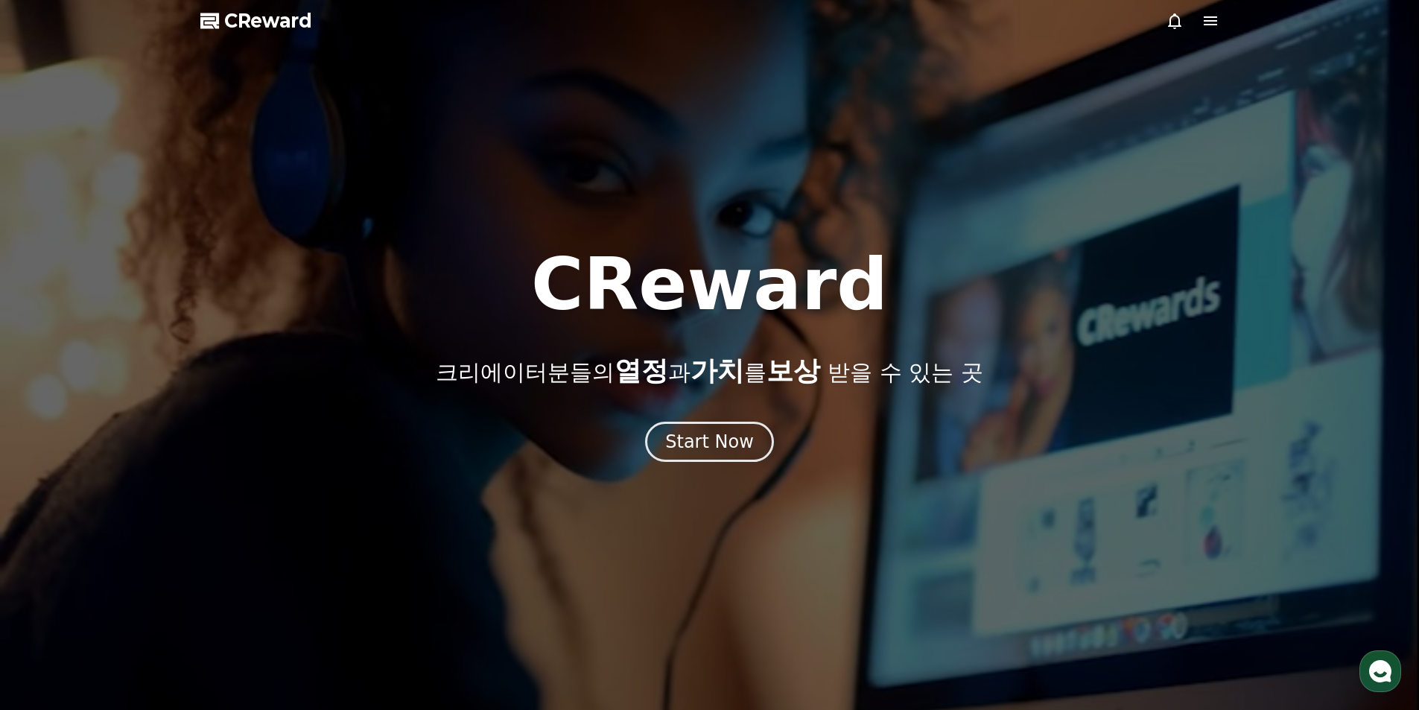
click at [1211, 20] on icon at bounding box center [1210, 20] width 13 height 9
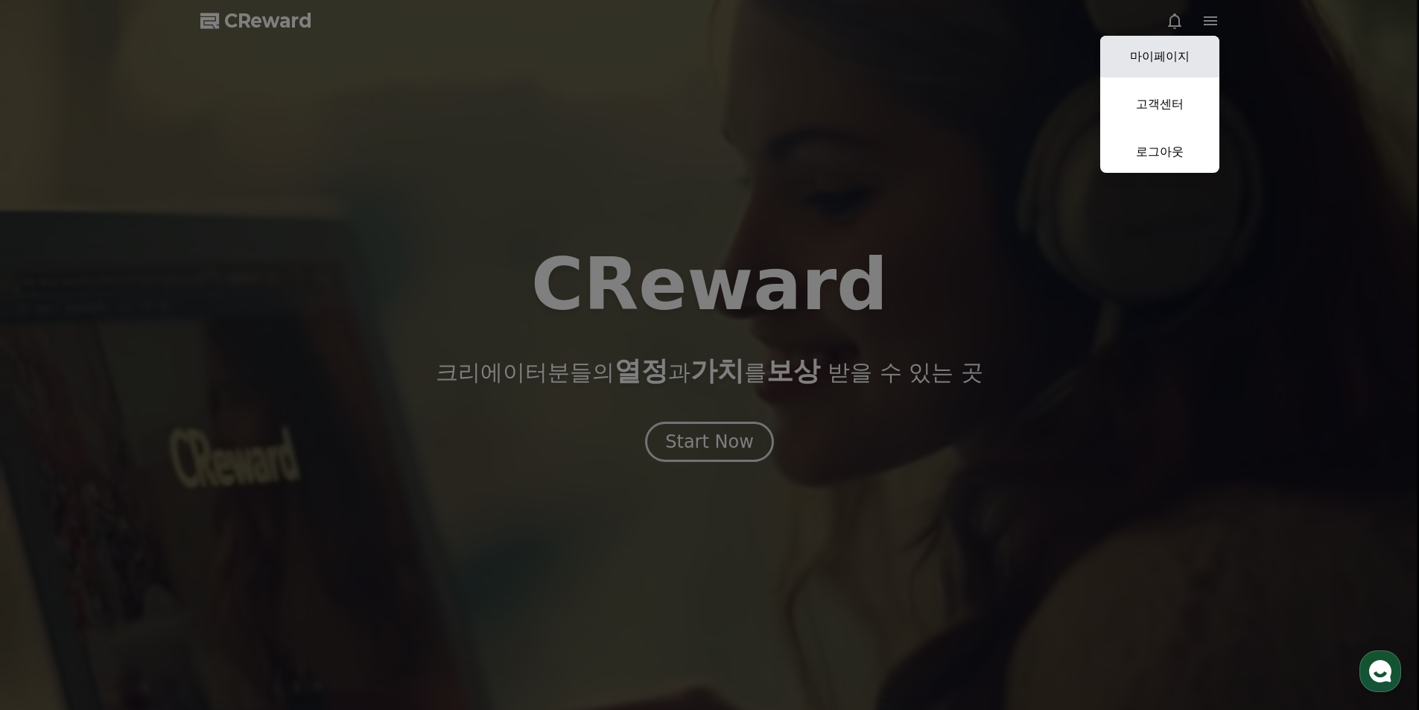
click at [1149, 57] on link "마이페이지" at bounding box center [1159, 57] width 119 height 42
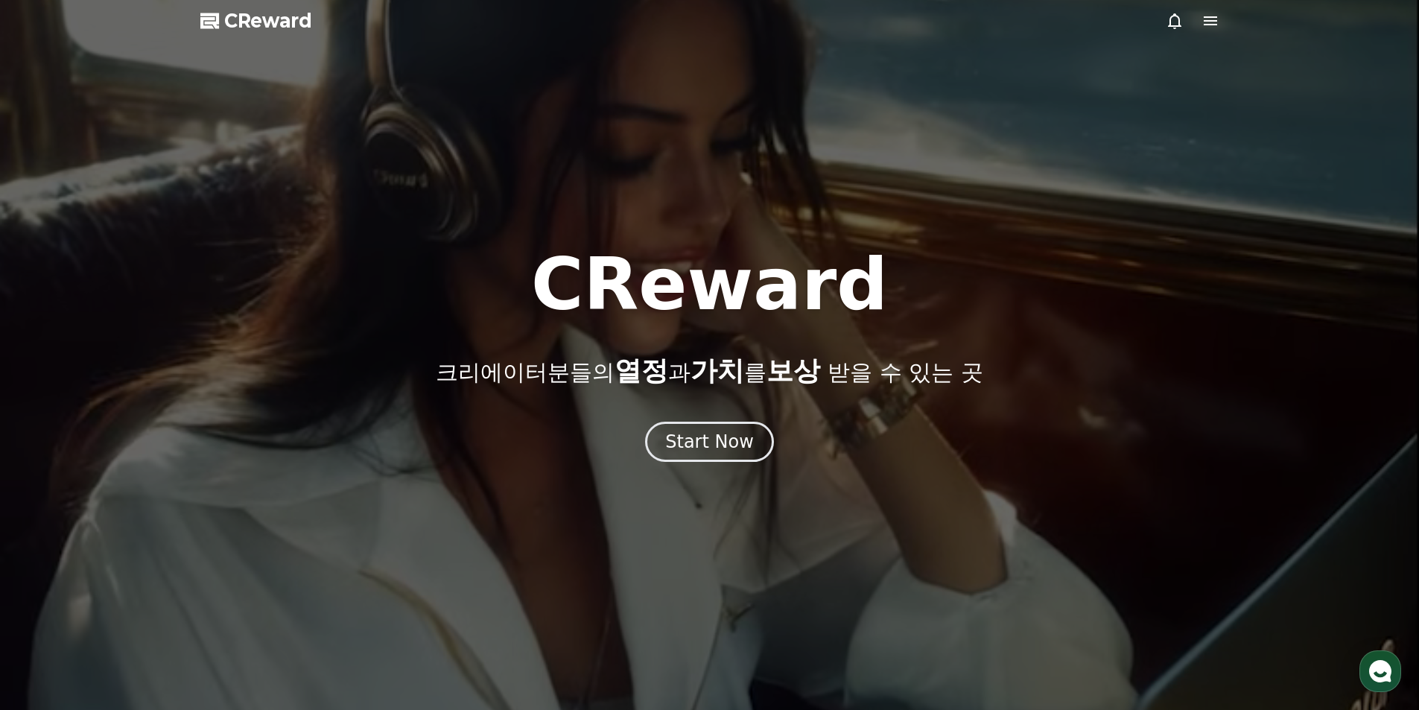
select select "**********"
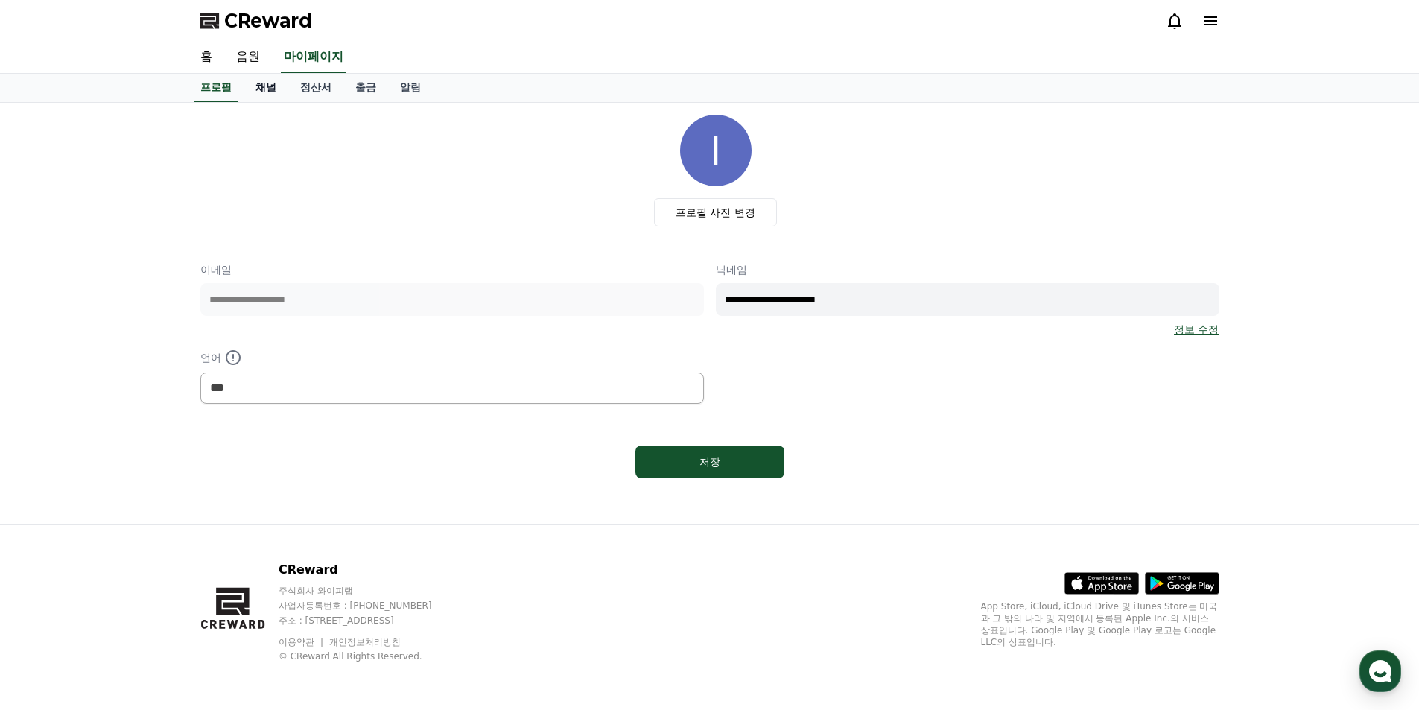
click at [267, 86] on link "채널" at bounding box center [266, 88] width 45 height 28
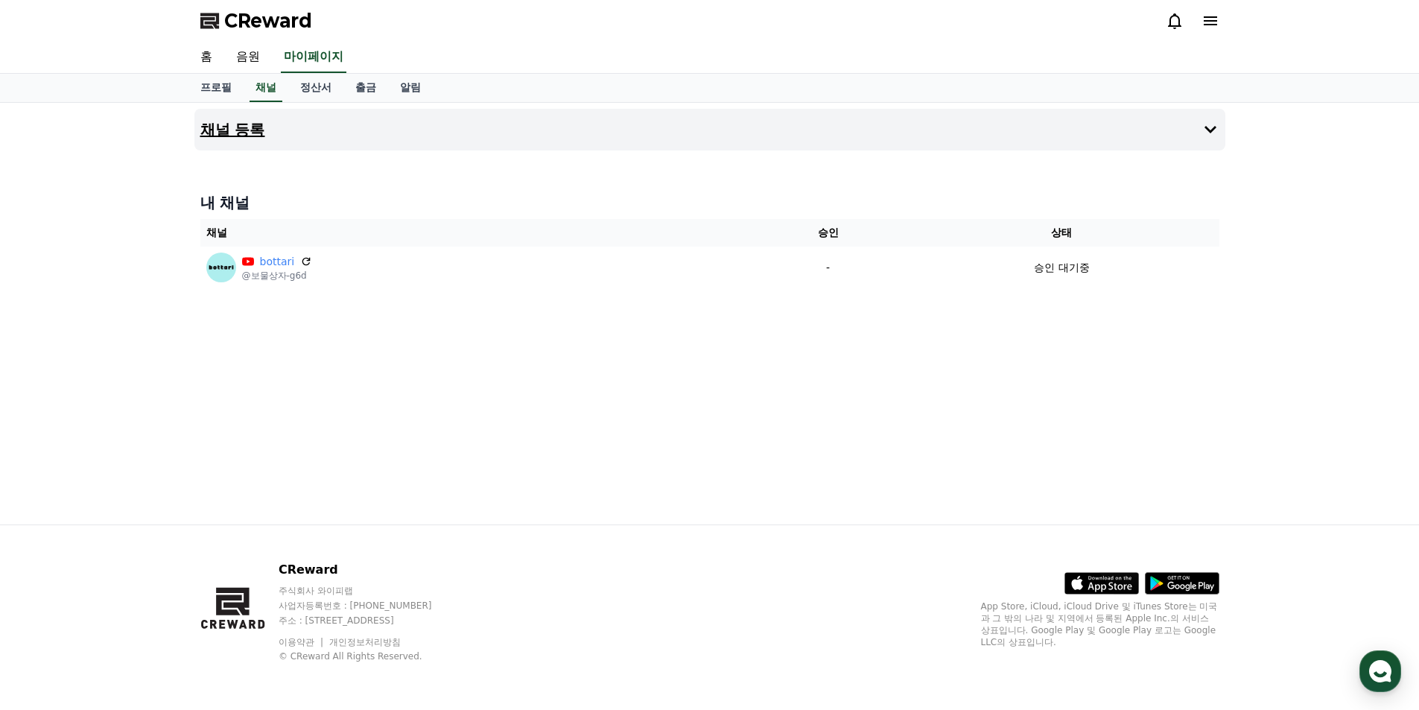
click at [256, 135] on h4 "채널 등록" at bounding box center [232, 129] width 65 height 16
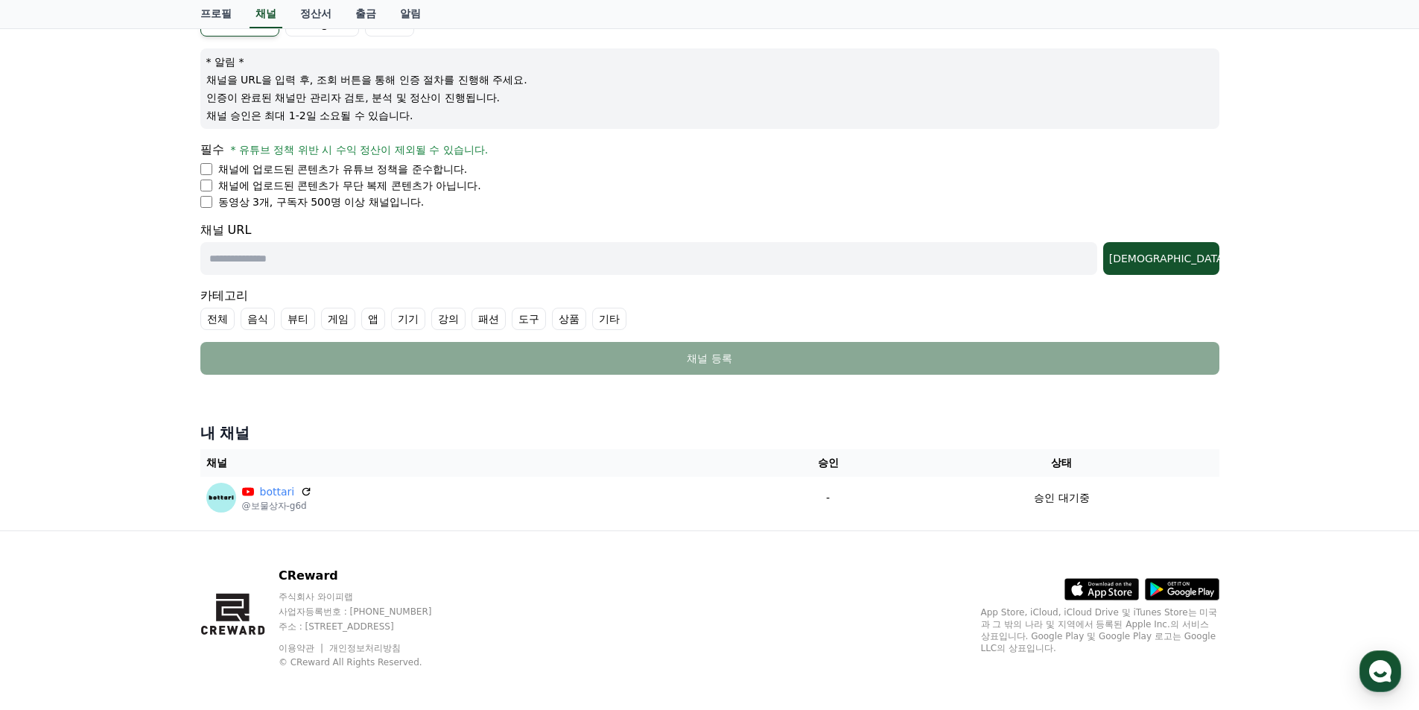
scroll to position [163, 0]
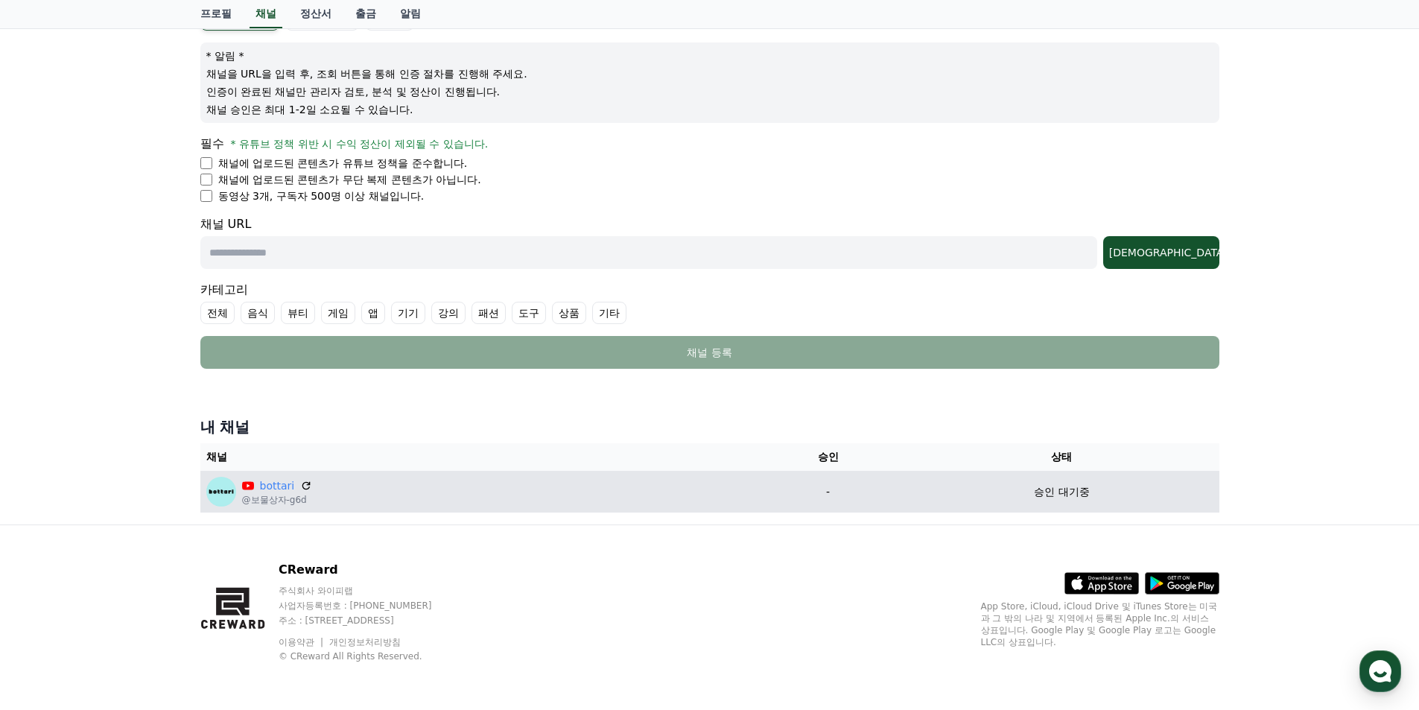
drag, startPoint x: 1077, startPoint y: 495, endPoint x: 224, endPoint y: 495, distance: 852.3
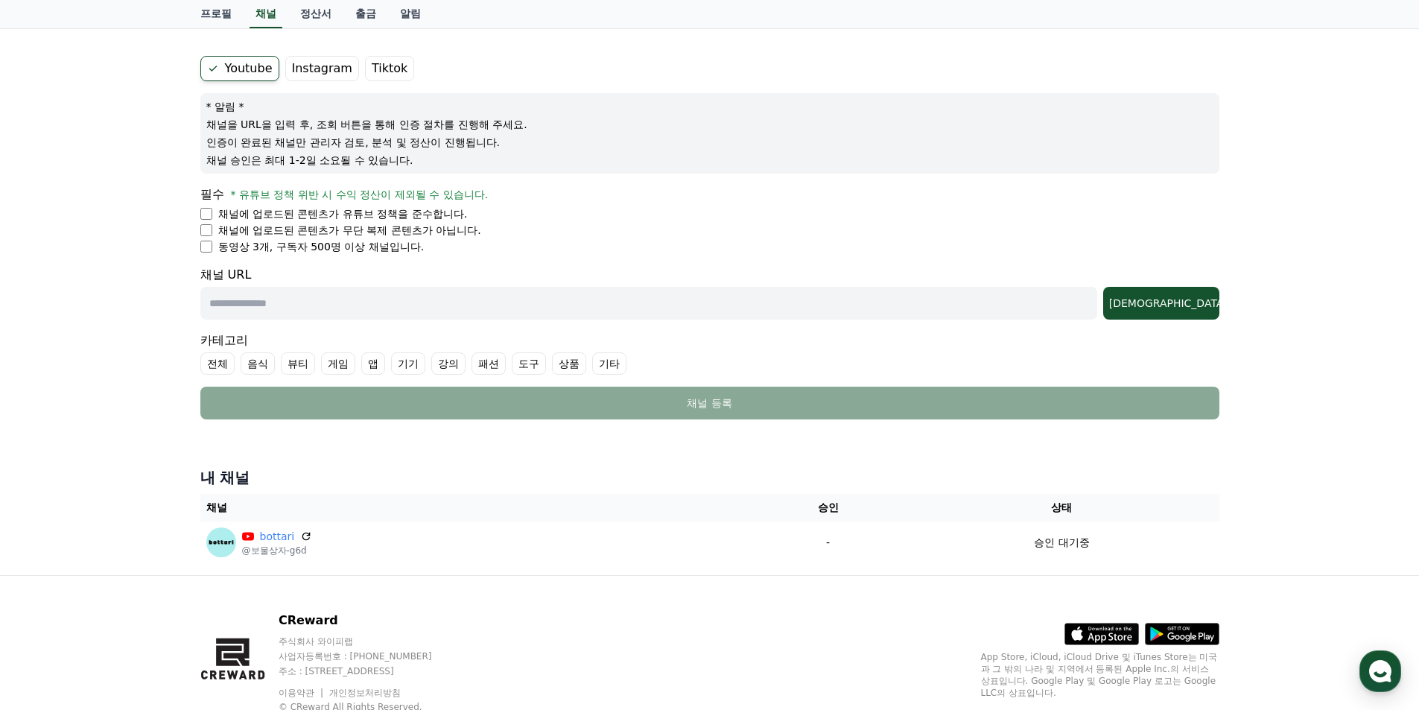
scroll to position [89, 0]
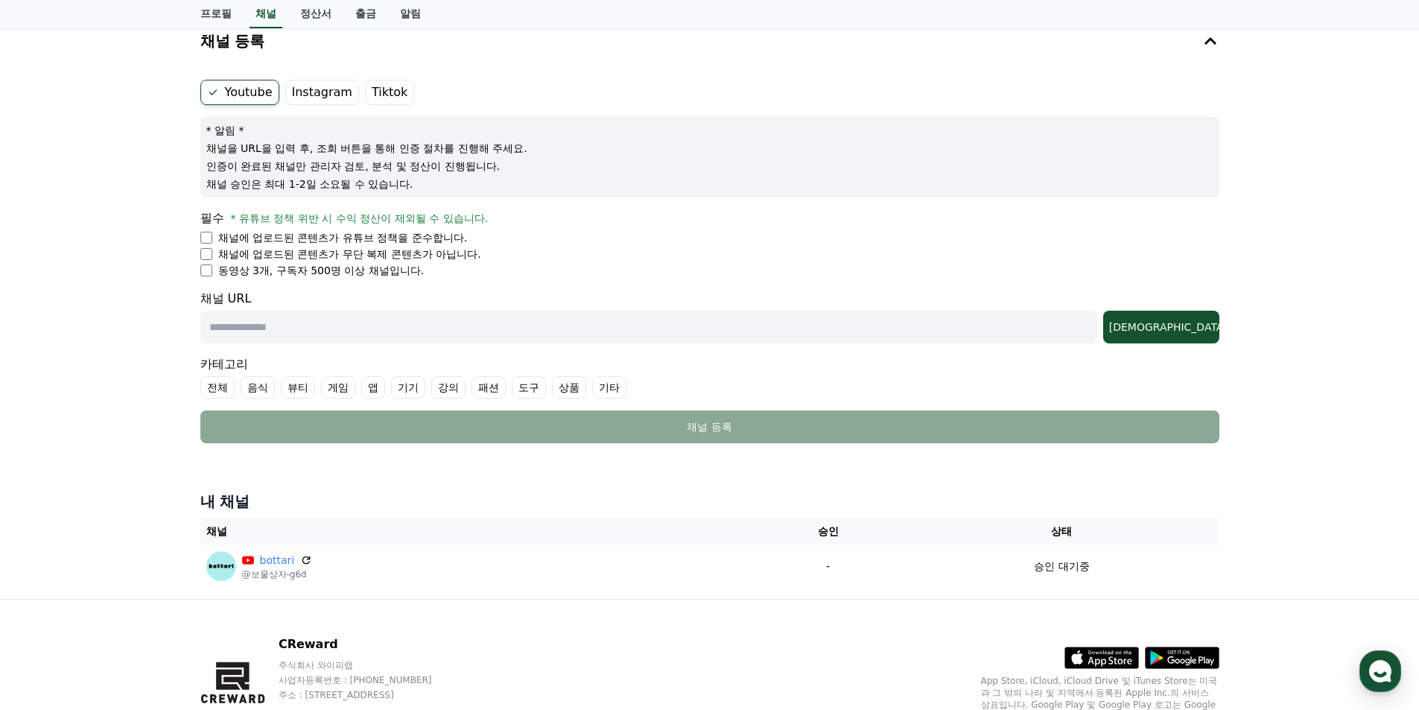
click at [311, 91] on label "Instagram" at bounding box center [322, 92] width 74 height 25
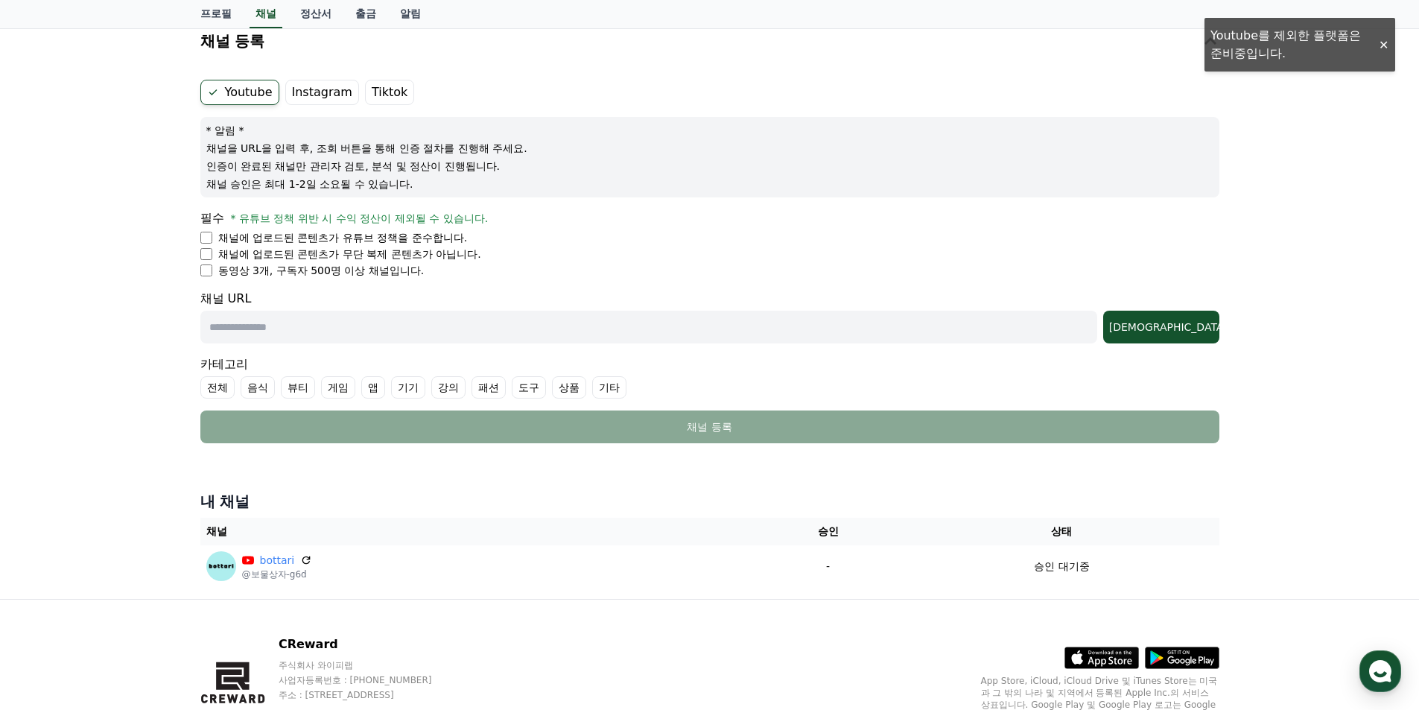
click at [1252, 46] on div "채널 등록 Youtube Instagram Tiktok * 알림 * 채널을 URL을 입력 후, 조회 버튼을 통해 인증 절차를 진행해 주세요. …" at bounding box center [709, 306] width 1419 height 585
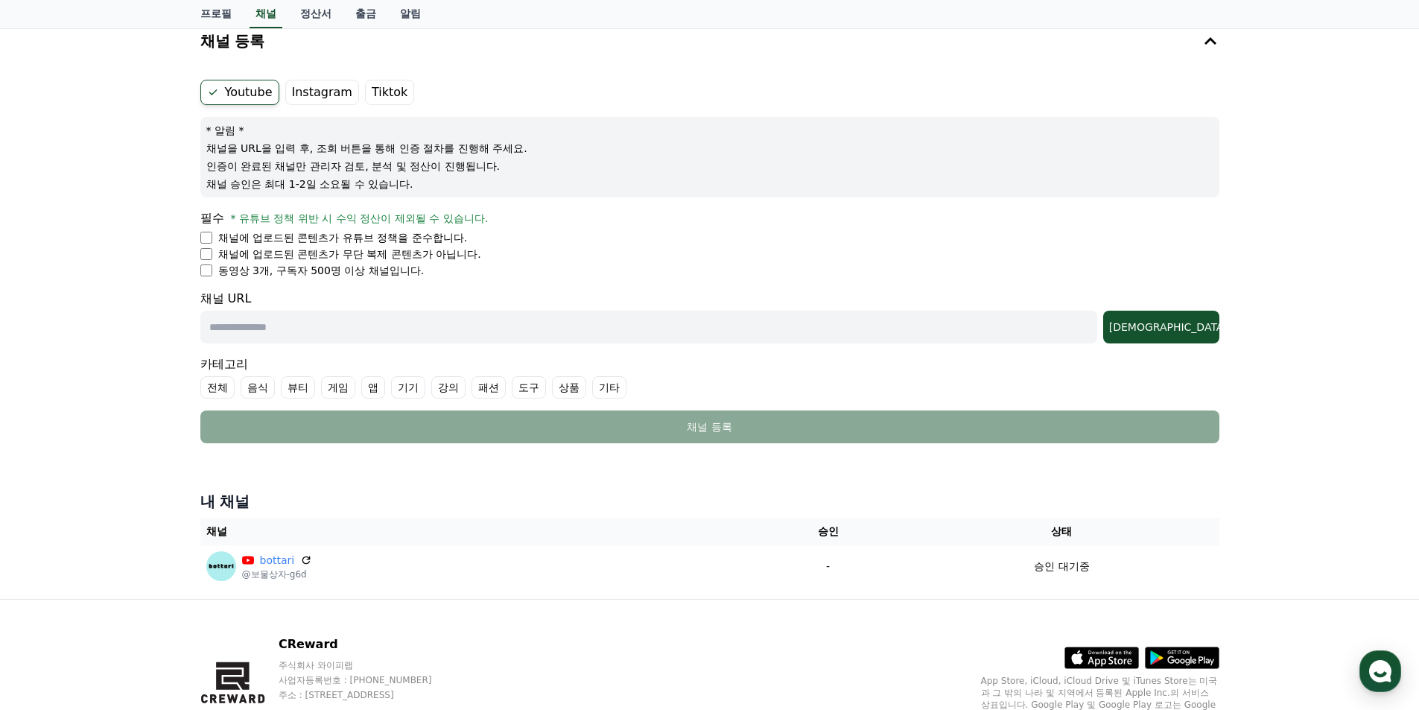
click at [315, 92] on label "Instagram" at bounding box center [322, 92] width 74 height 25
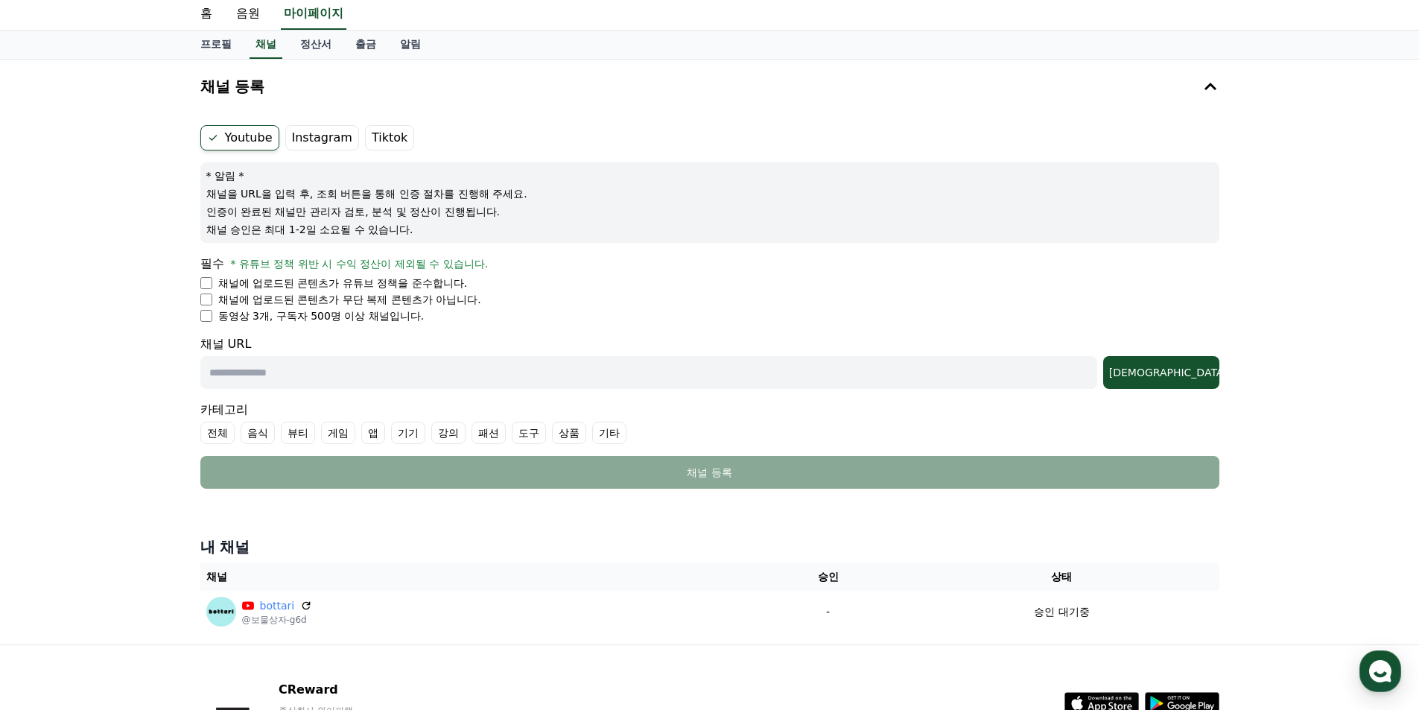
scroll to position [0, 0]
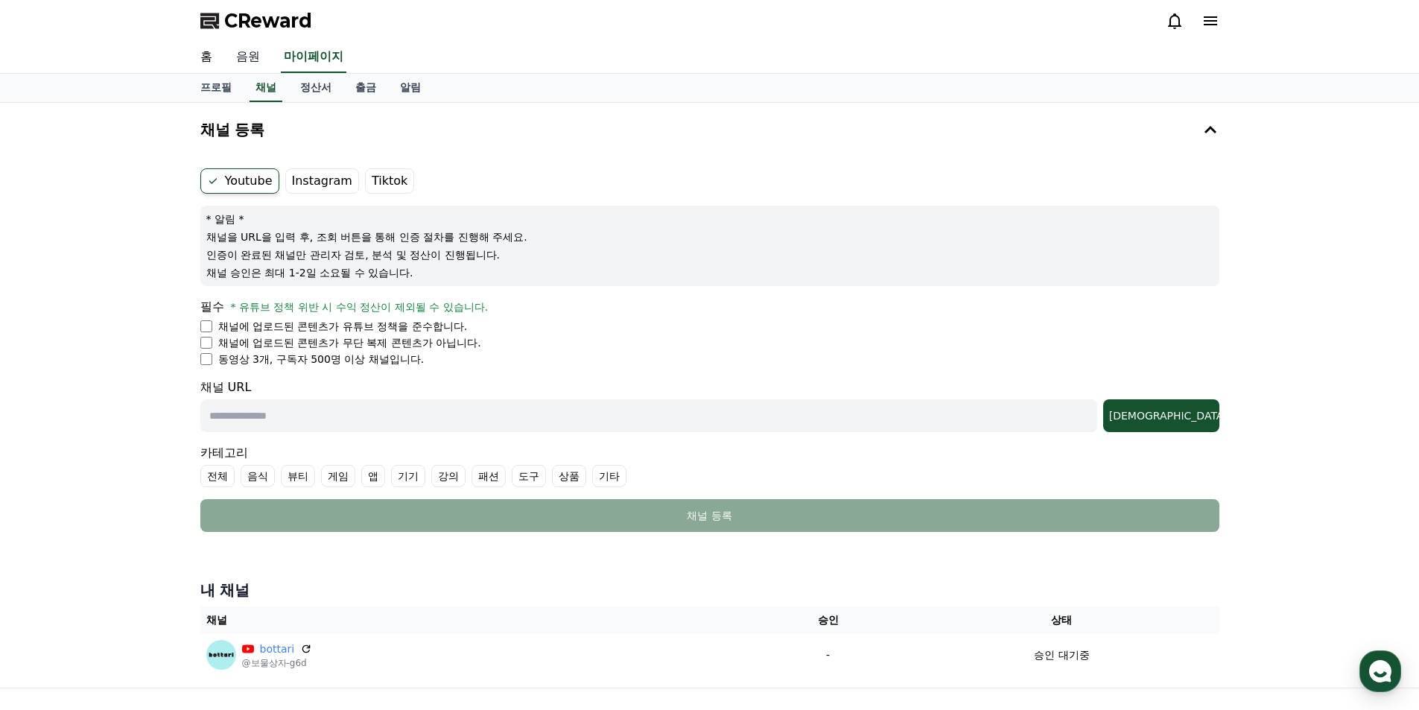
click at [246, 63] on link "음원" at bounding box center [248, 57] width 48 height 31
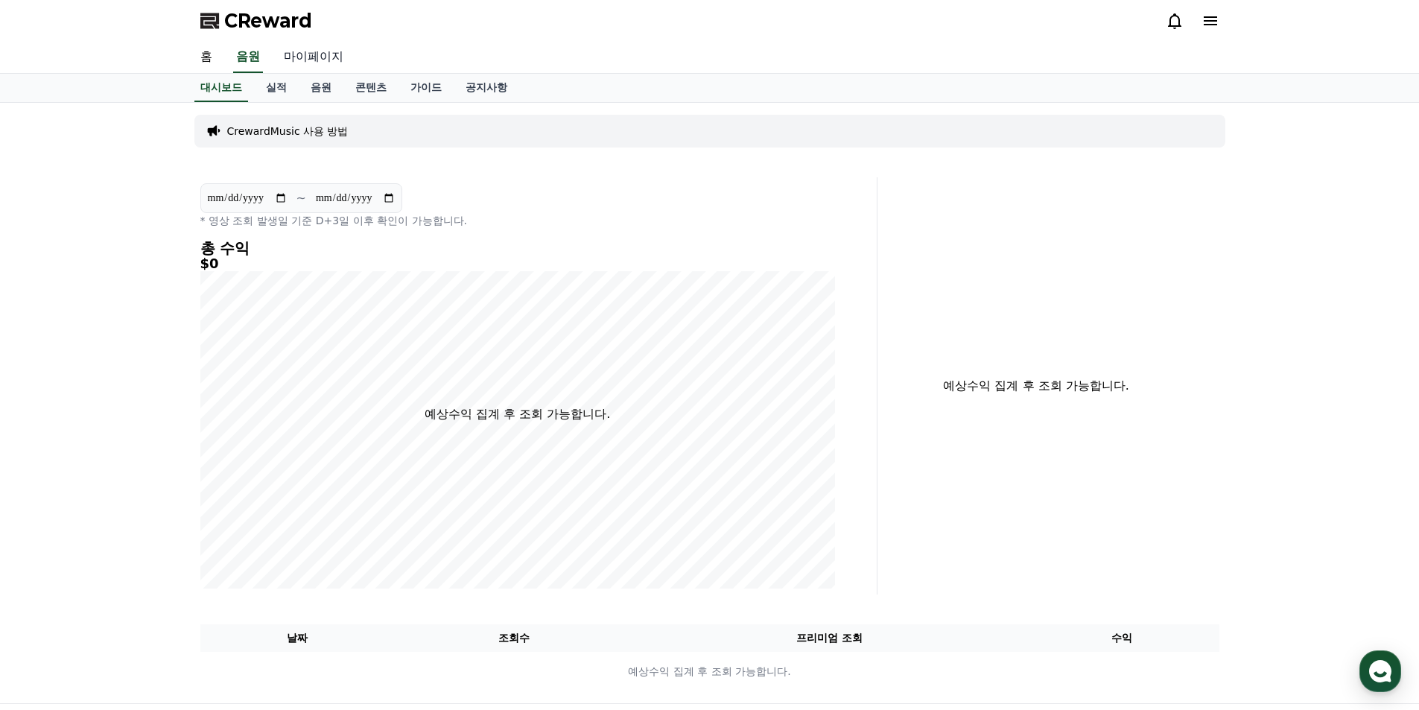
click at [324, 63] on link "마이페이지" at bounding box center [313, 57] width 83 height 31
select select "**********"
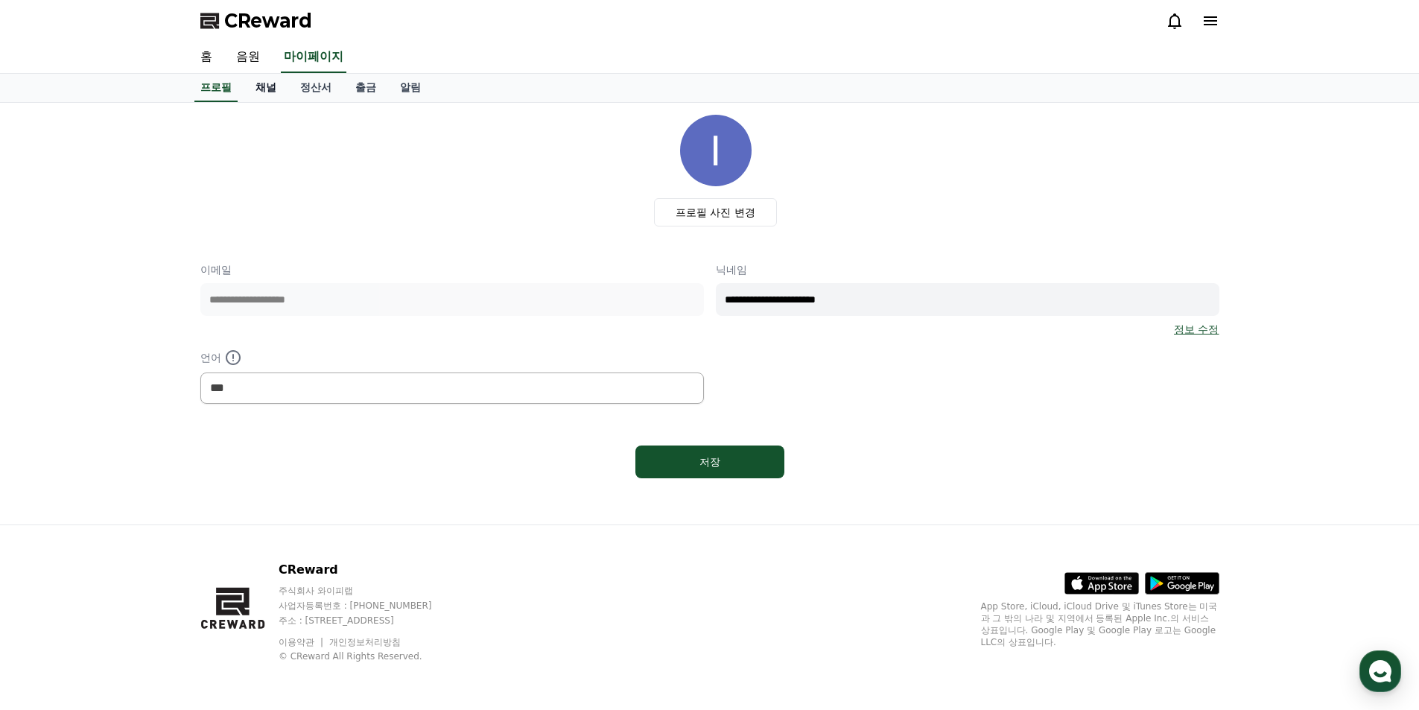
click at [267, 84] on link "채널" at bounding box center [266, 88] width 45 height 28
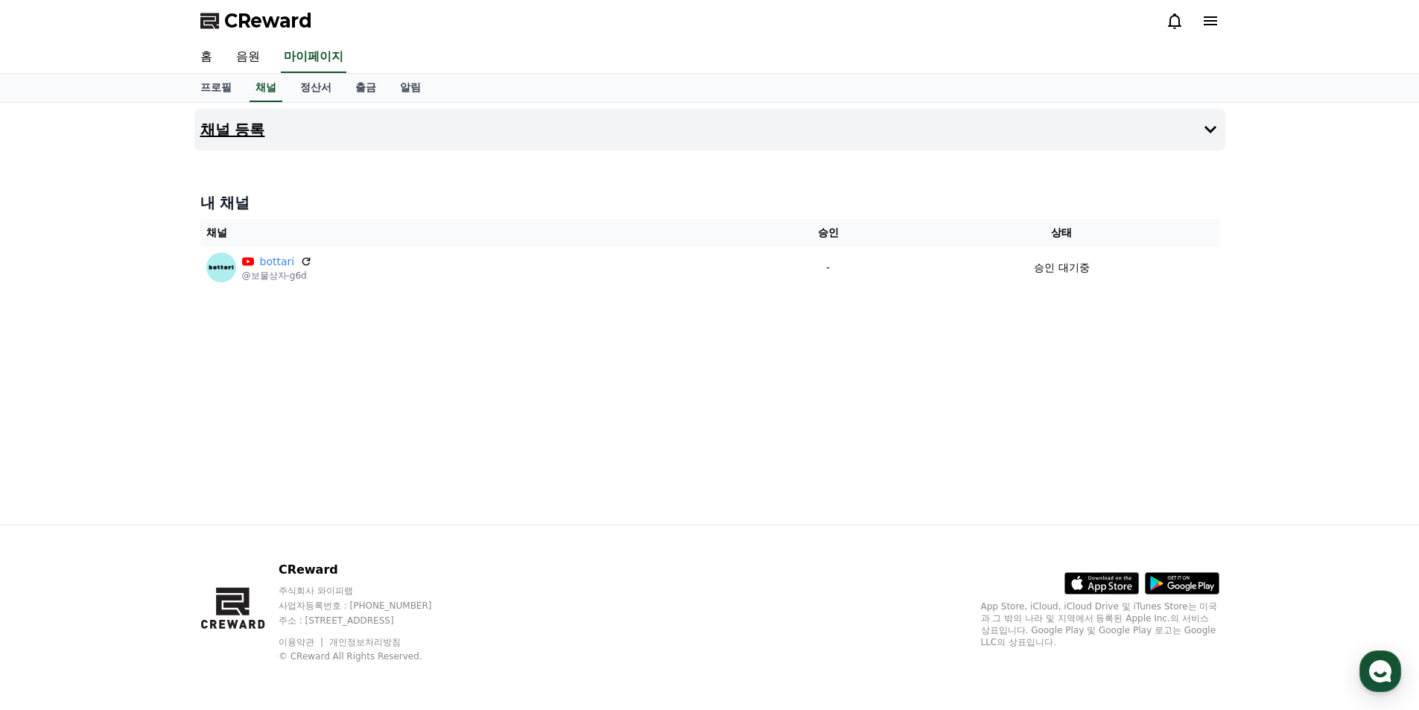
click at [1207, 127] on icon at bounding box center [1211, 129] width 12 height 7
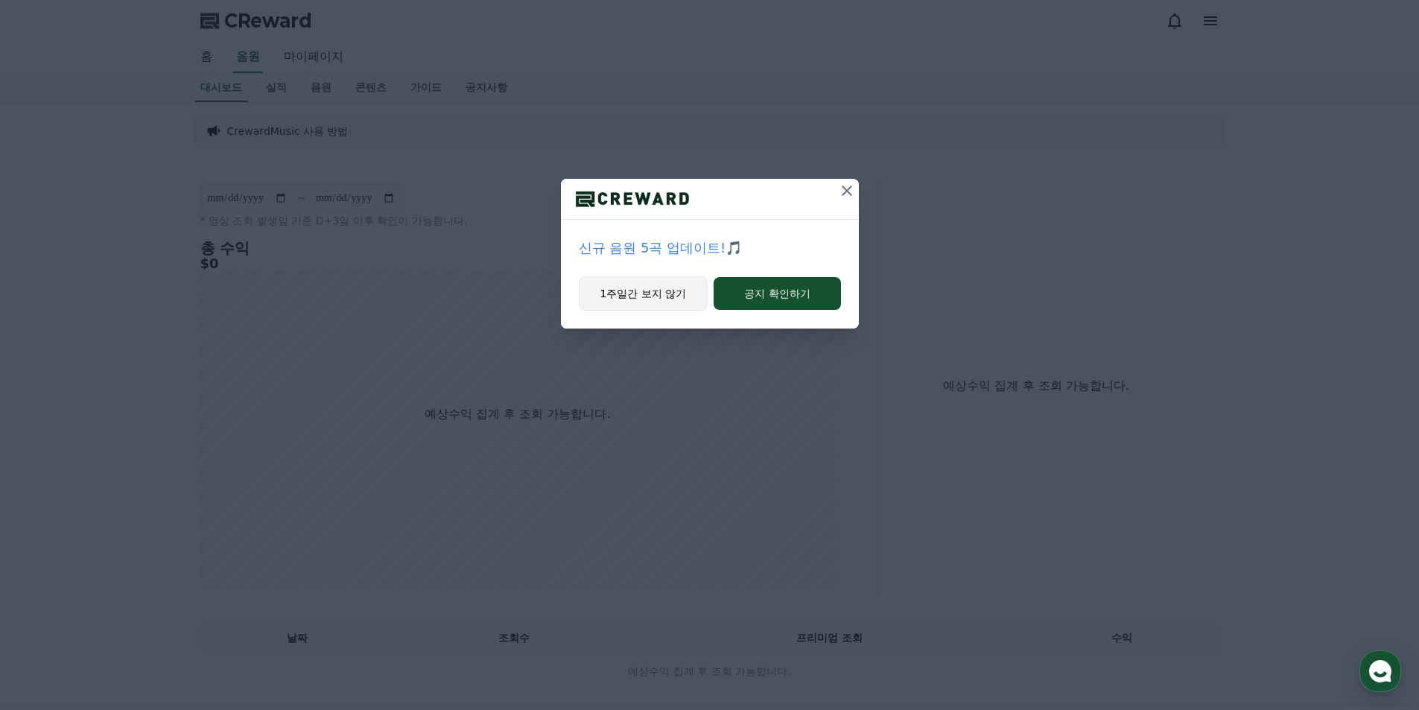
click at [665, 295] on button "1주일간 보지 않기" at bounding box center [644, 293] width 130 height 34
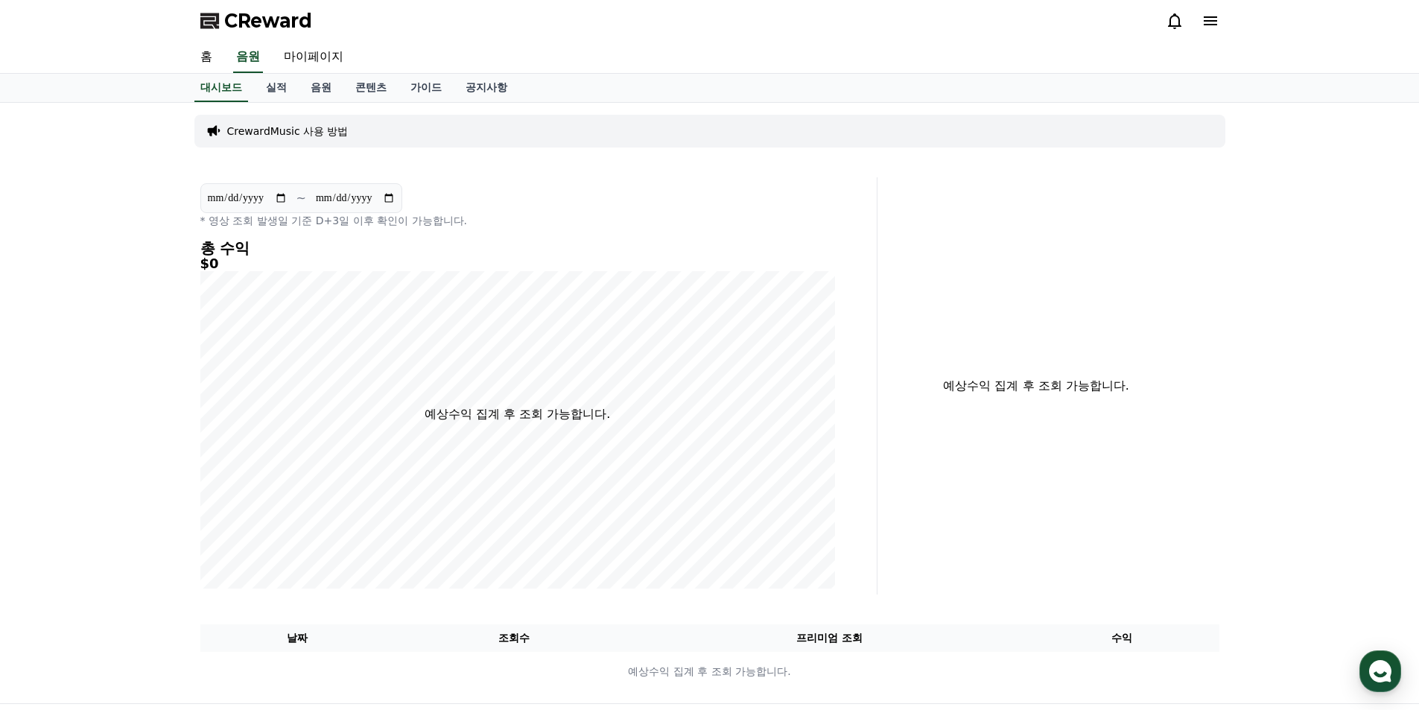
click at [279, 134] on p "CrewardMusic 사용 방법" at bounding box center [287, 131] width 121 height 15
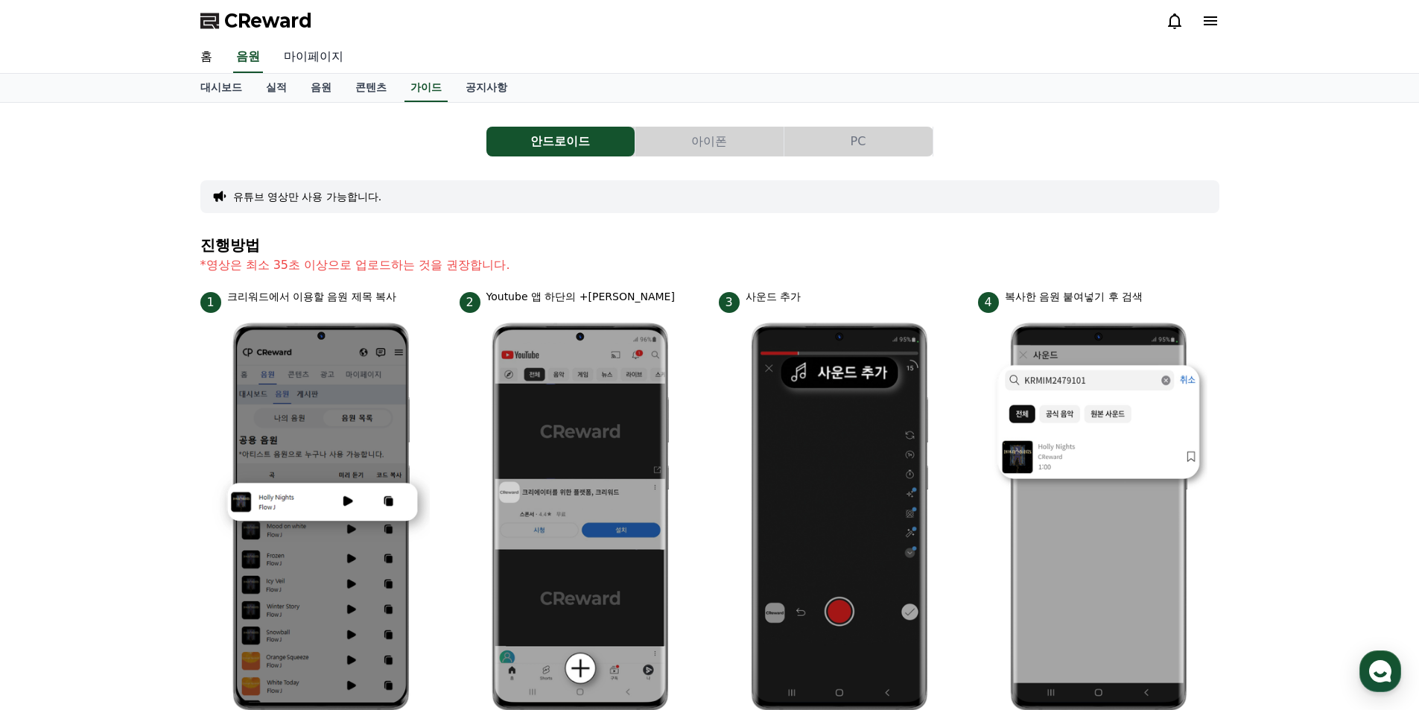
click at [305, 52] on link "마이페이지" at bounding box center [313, 57] width 83 height 31
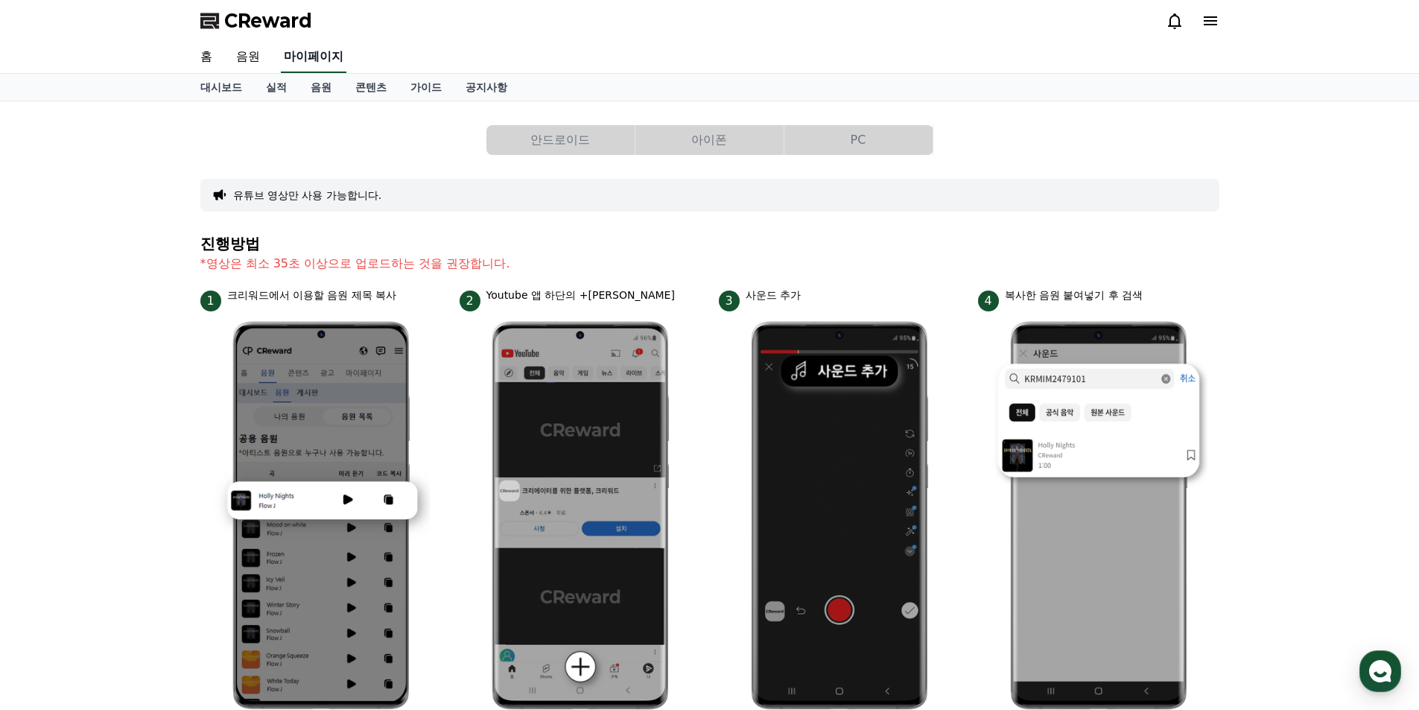
select select "**********"
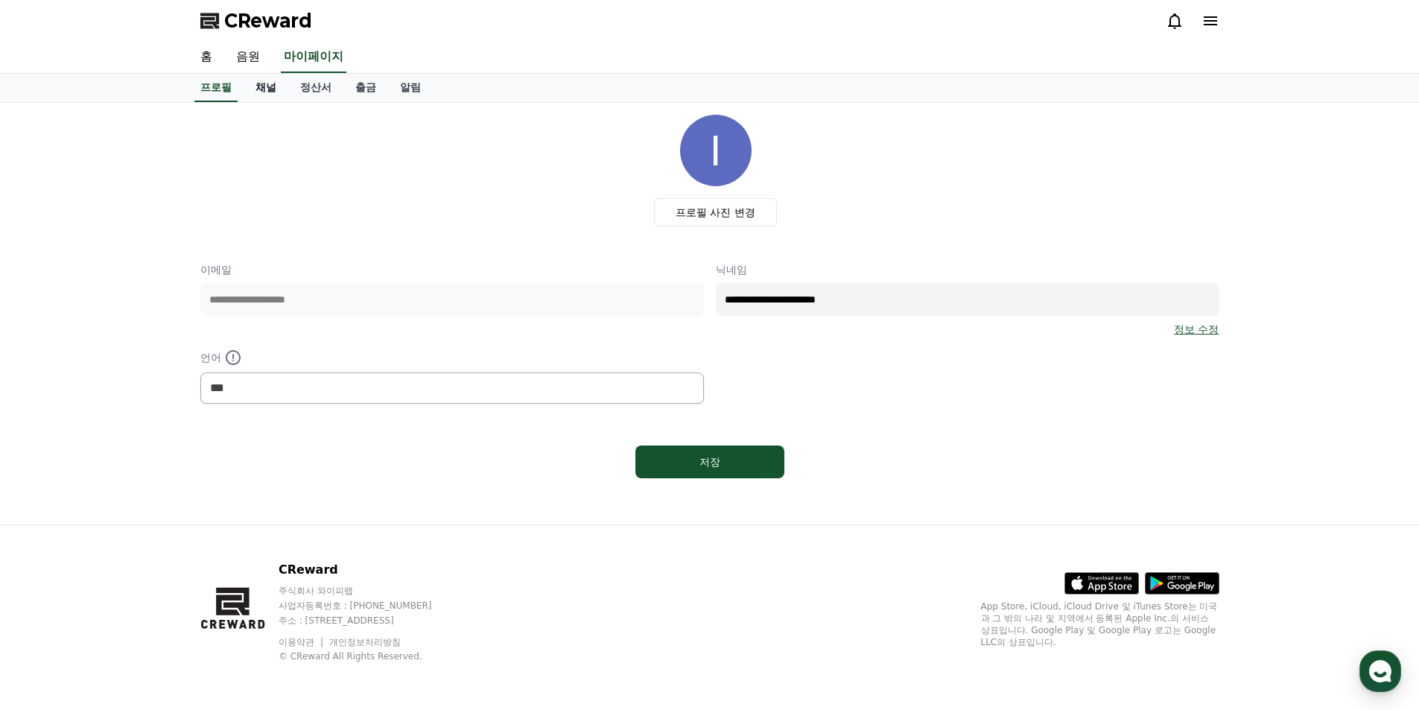
click at [272, 89] on link "채널" at bounding box center [266, 88] width 45 height 28
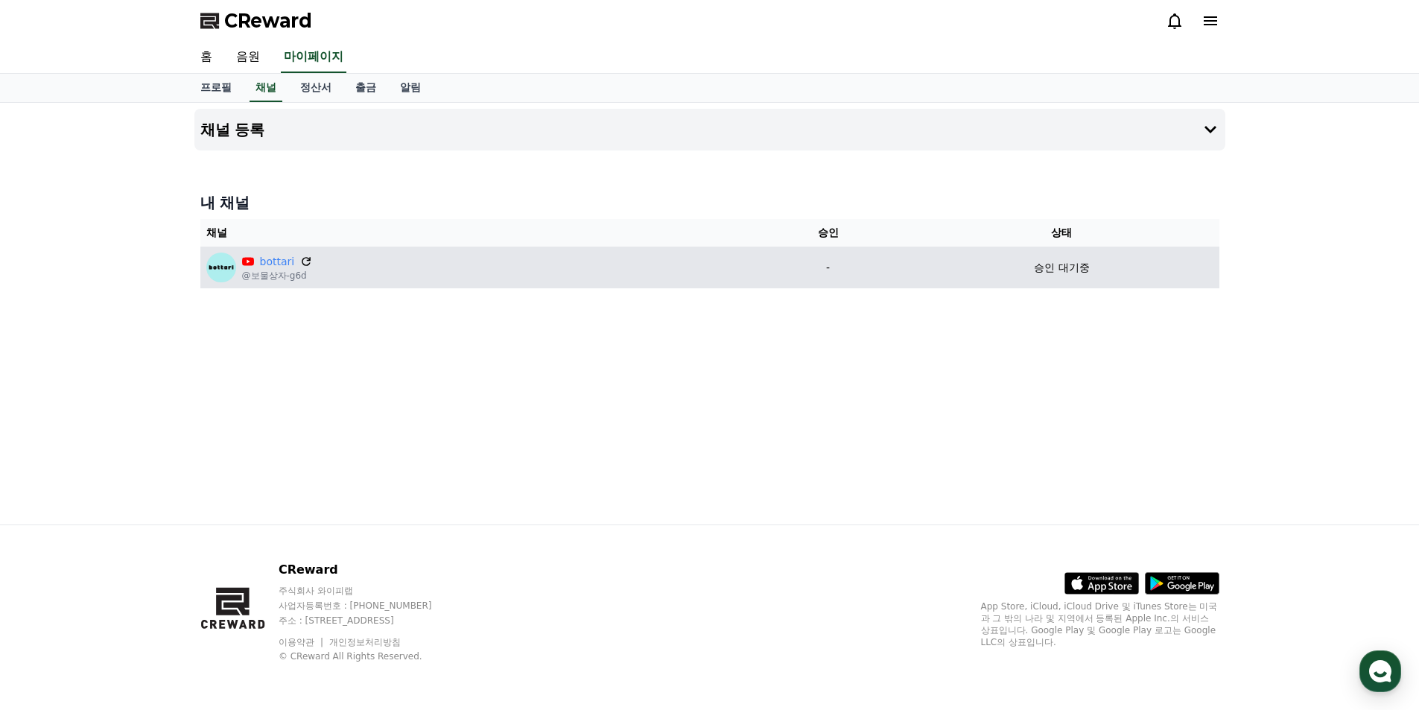
click at [302, 261] on icon at bounding box center [305, 261] width 13 height 13
click at [303, 259] on icon at bounding box center [305, 261] width 13 height 13
click at [472, 272] on div "bottari @보물상자-g6d" at bounding box center [475, 268] width 539 height 30
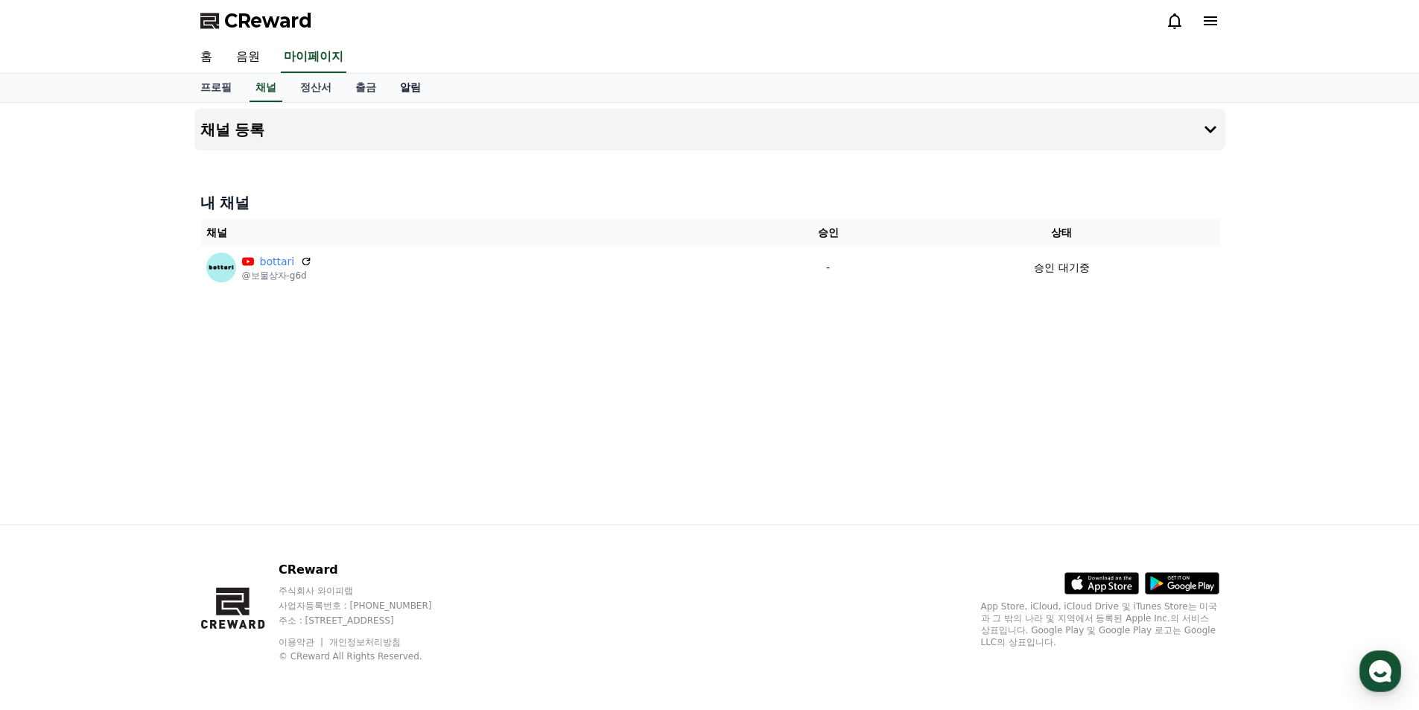
click at [412, 89] on link "알림" at bounding box center [410, 88] width 45 height 28
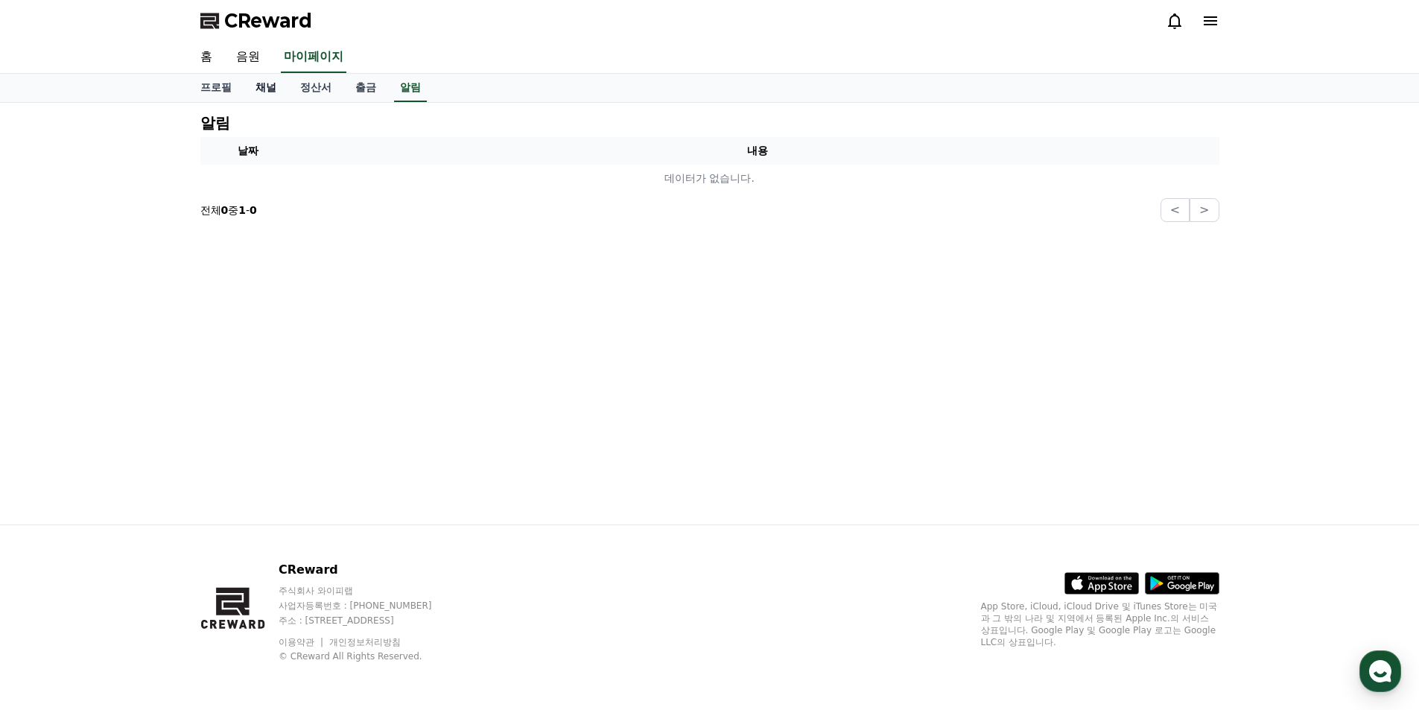
click at [262, 91] on link "채널" at bounding box center [266, 88] width 45 height 28
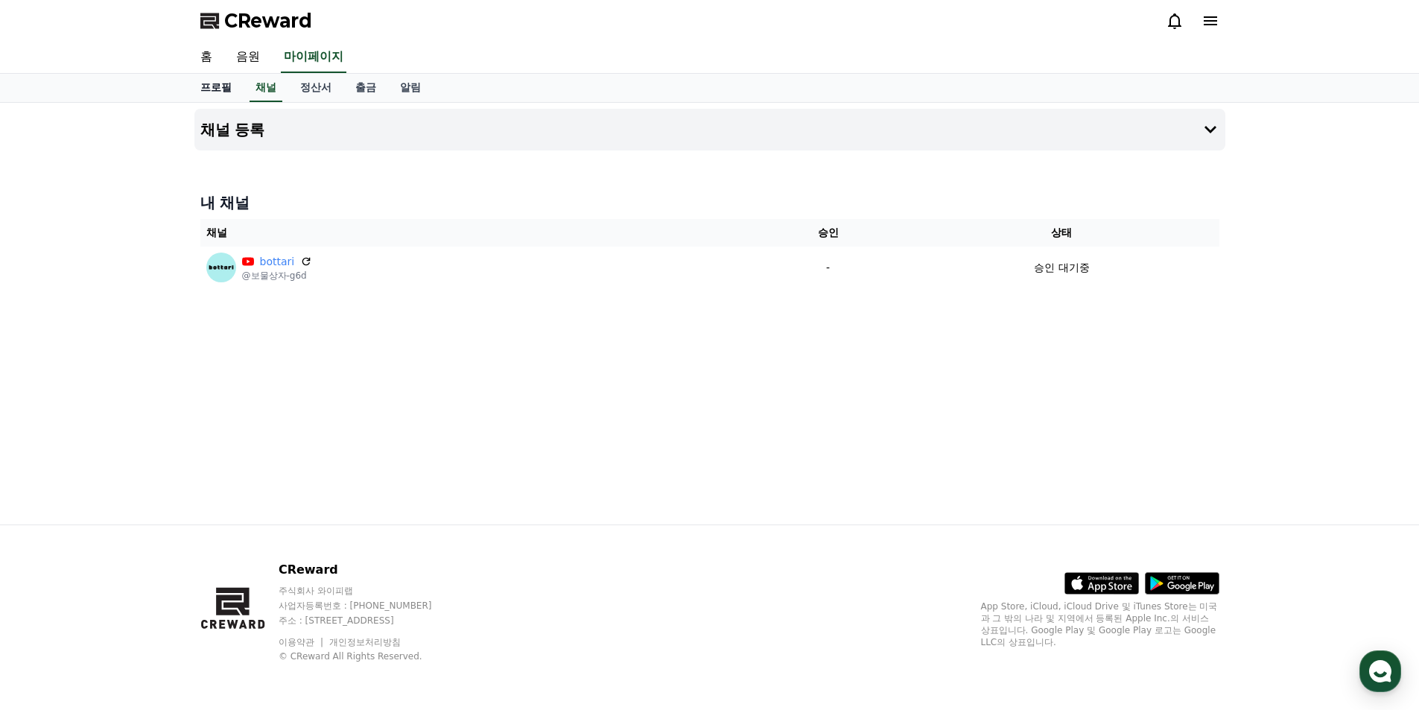
click at [225, 92] on link "프로필" at bounding box center [215, 88] width 55 height 28
select select "**********"
